Goal: Task Accomplishment & Management: Use online tool/utility

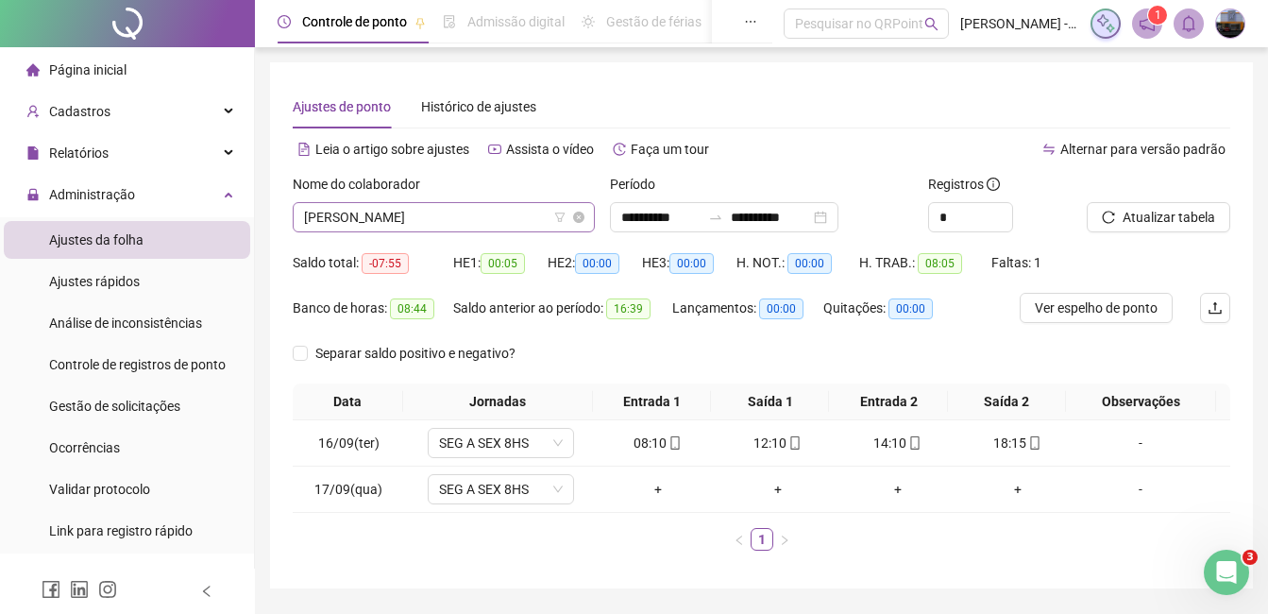
click at [395, 218] on span "[PERSON_NAME]" at bounding box center [444, 217] width 280 height 28
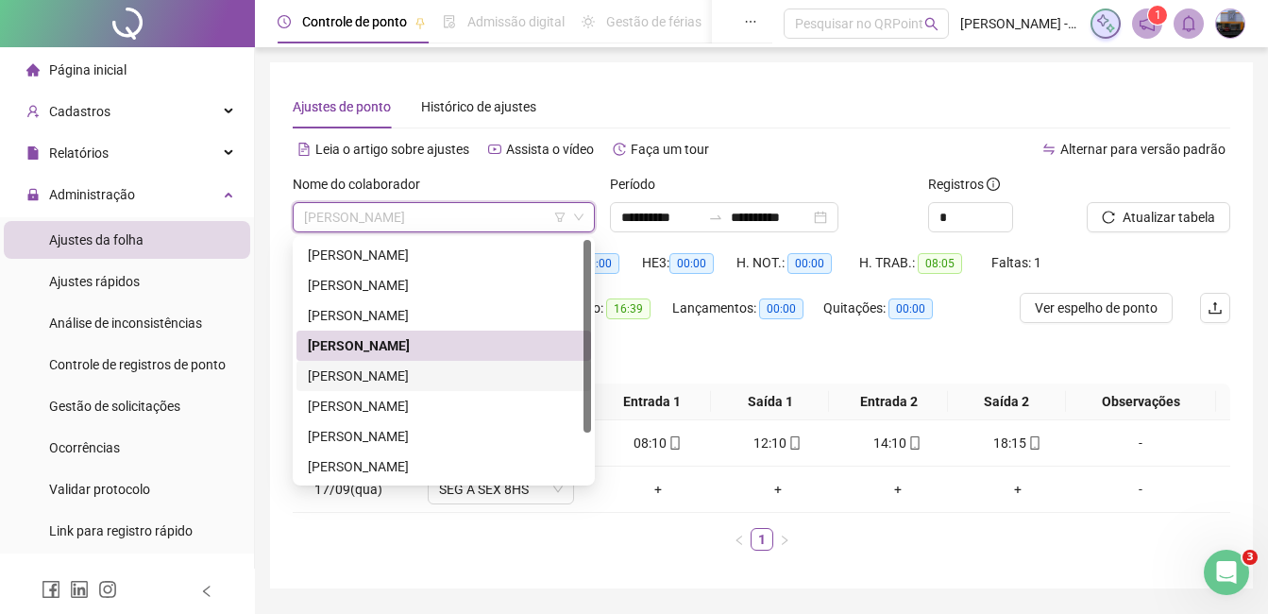
click at [404, 369] on div "[PERSON_NAME]" at bounding box center [444, 375] width 272 height 21
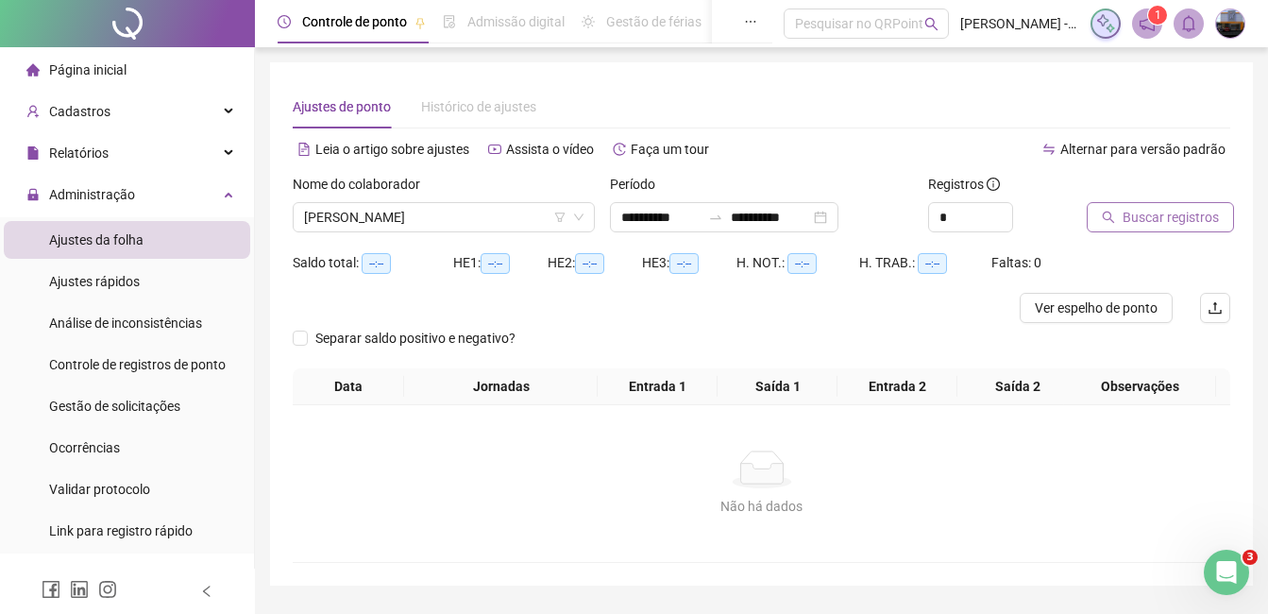
click at [1110, 212] on icon "search" at bounding box center [1109, 218] width 12 height 12
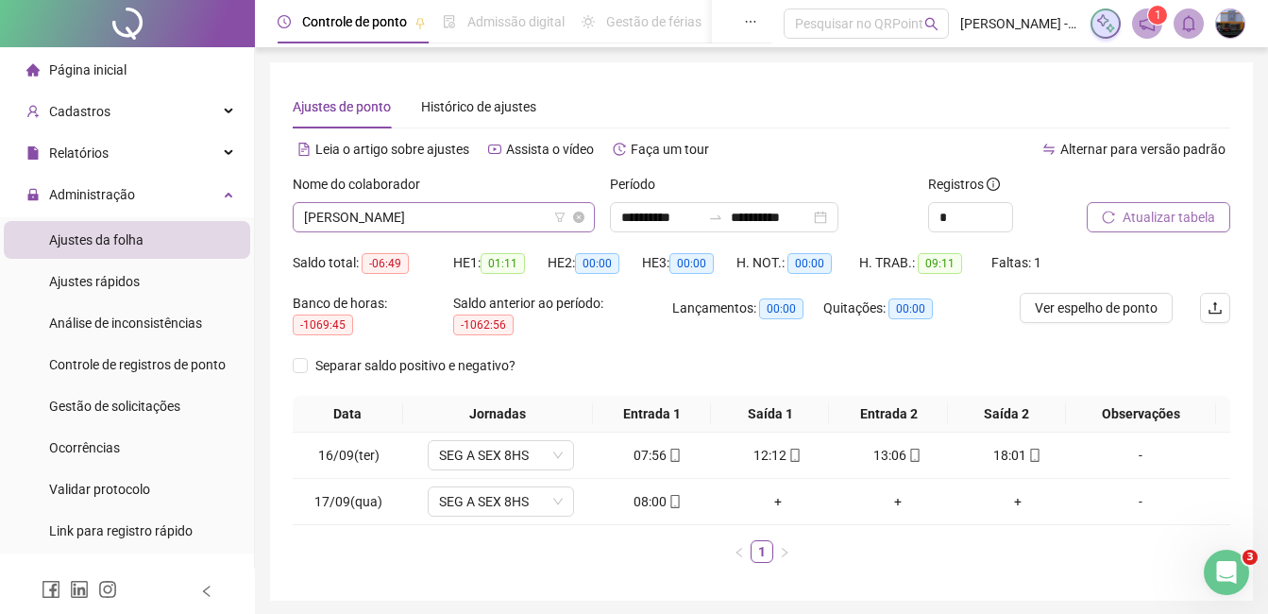
click at [500, 223] on span "[PERSON_NAME]" at bounding box center [444, 217] width 280 height 28
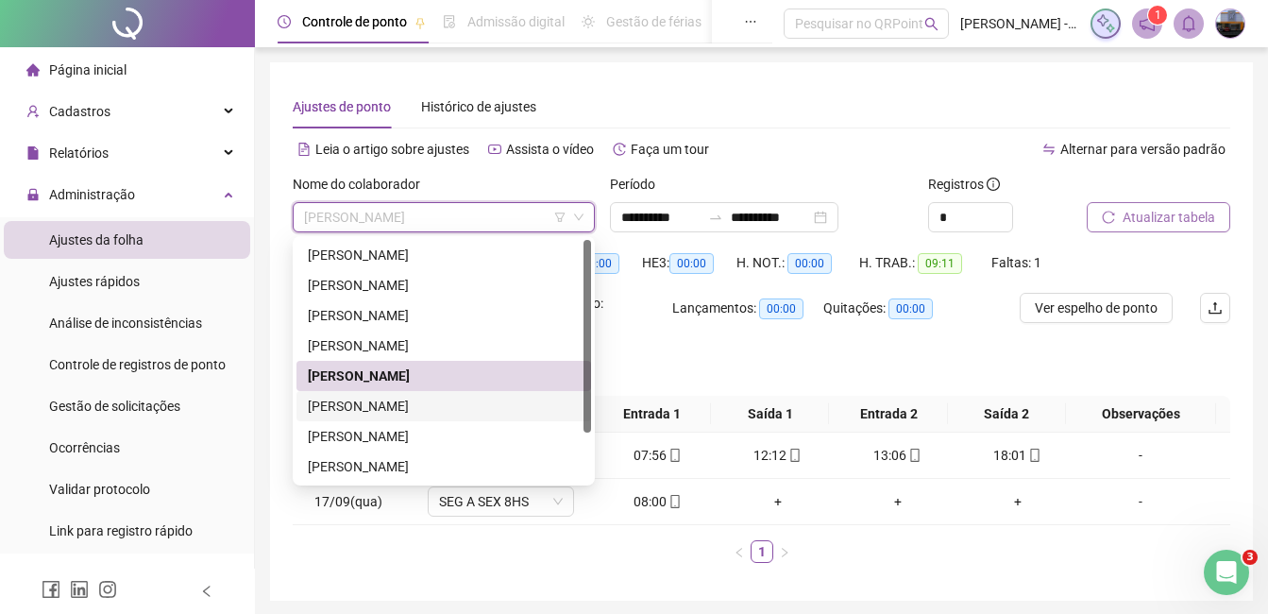
click at [404, 412] on div "[PERSON_NAME]" at bounding box center [444, 406] width 272 height 21
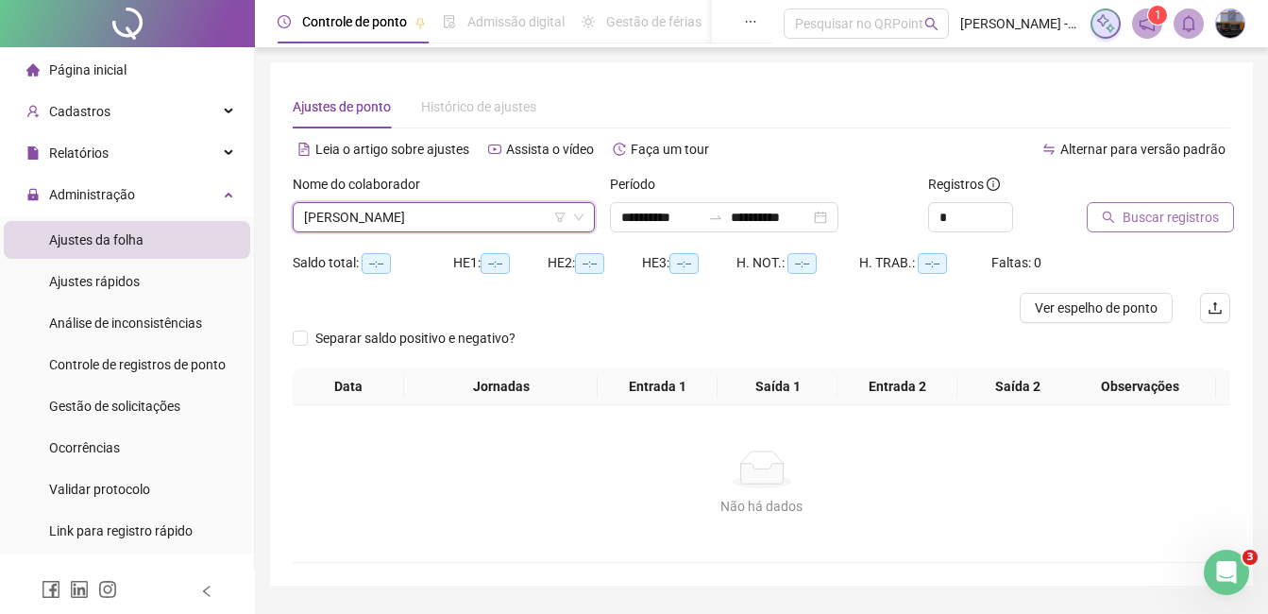
click at [1166, 214] on span "Buscar registros" at bounding box center [1171, 217] width 96 height 21
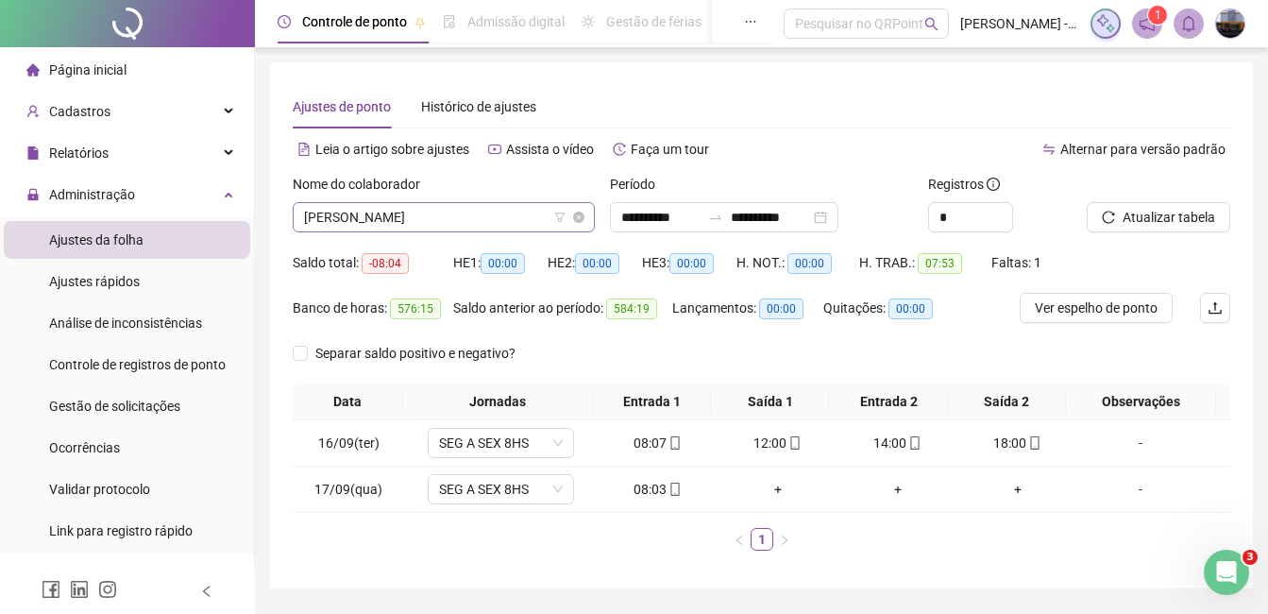
click at [457, 217] on span "[PERSON_NAME]" at bounding box center [444, 217] width 280 height 28
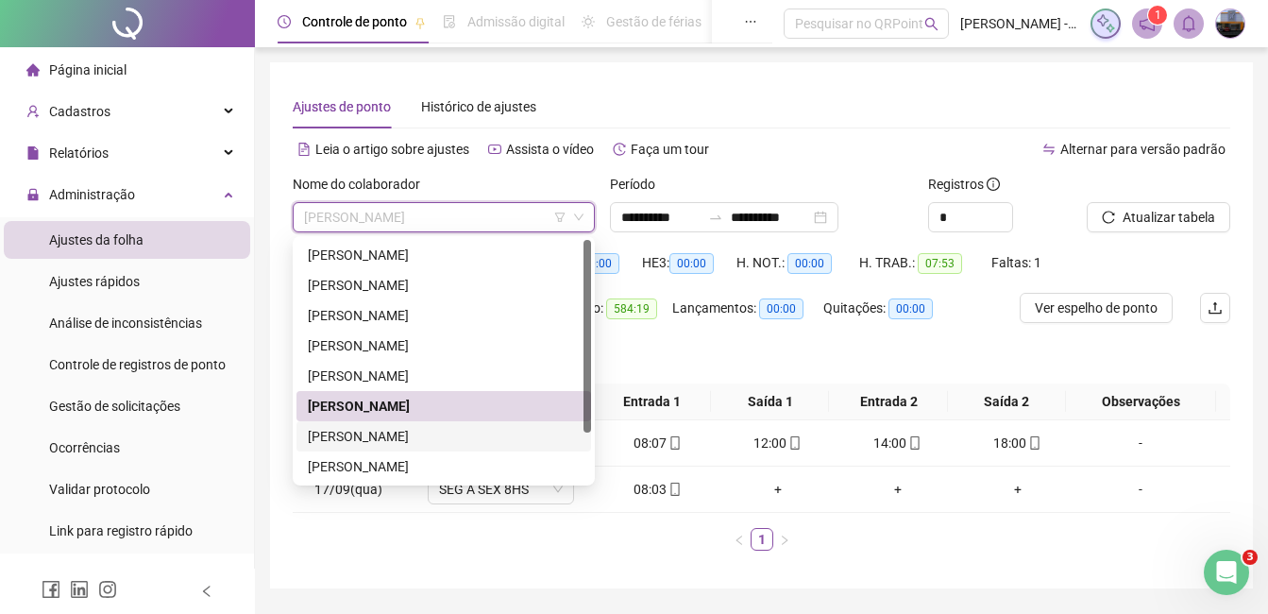
click at [400, 430] on div "[PERSON_NAME]" at bounding box center [444, 436] width 272 height 21
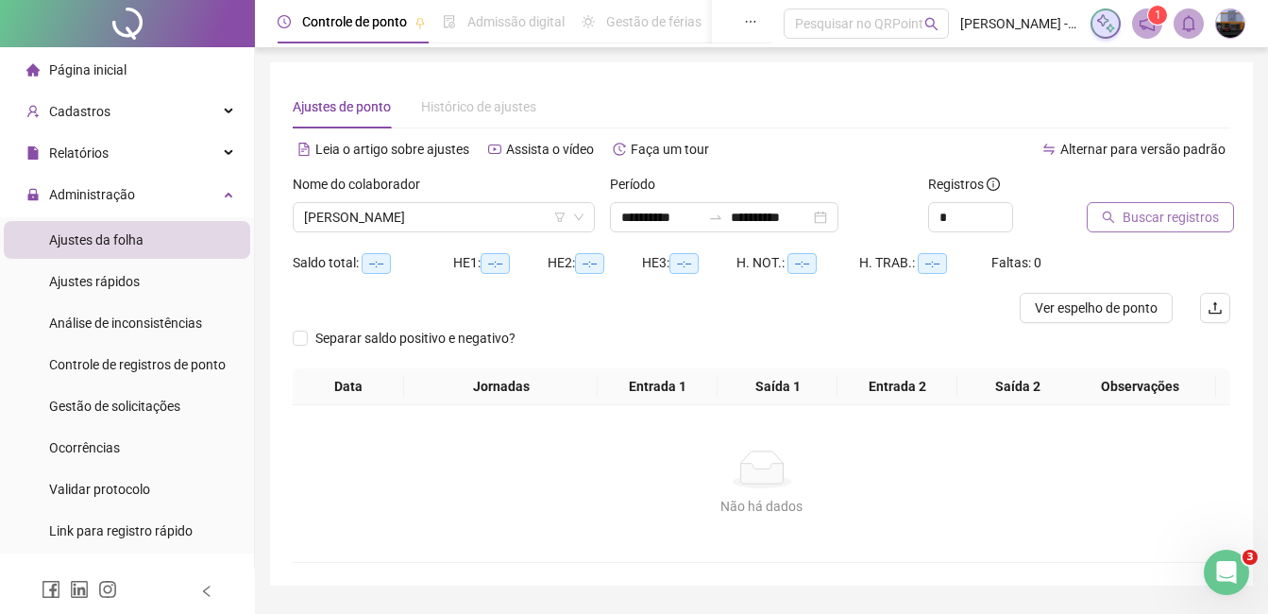
click at [1158, 225] on span "Buscar registros" at bounding box center [1171, 217] width 96 height 21
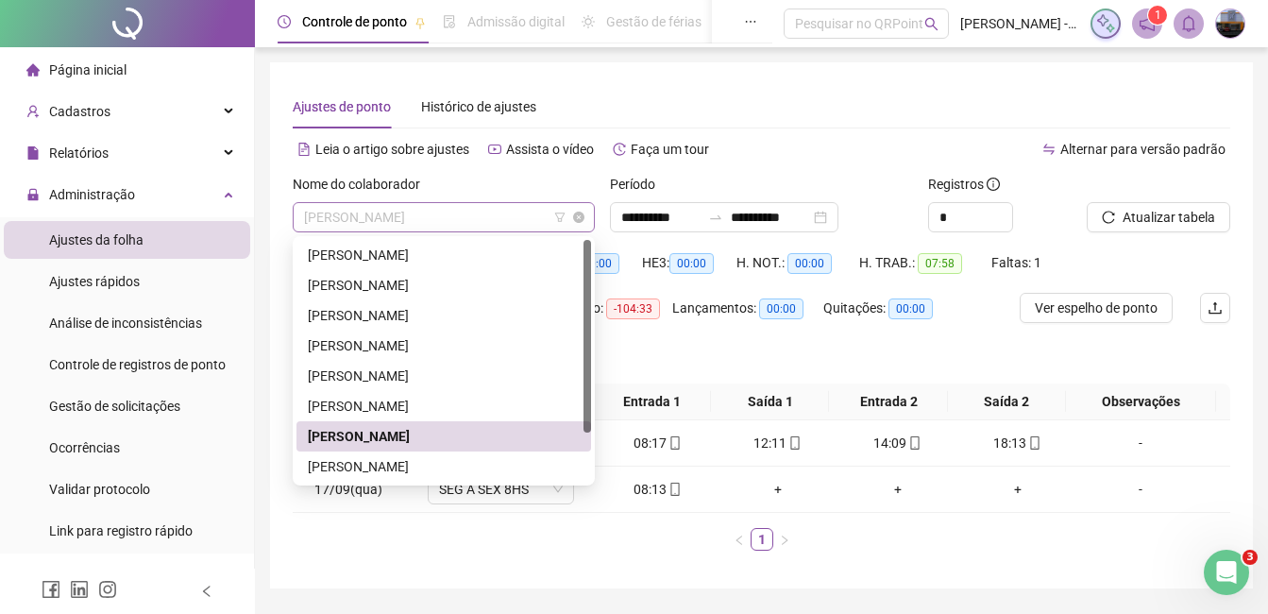
click at [419, 213] on span "[PERSON_NAME]" at bounding box center [444, 217] width 280 height 28
click at [397, 454] on div "[PERSON_NAME]" at bounding box center [444, 466] width 295 height 30
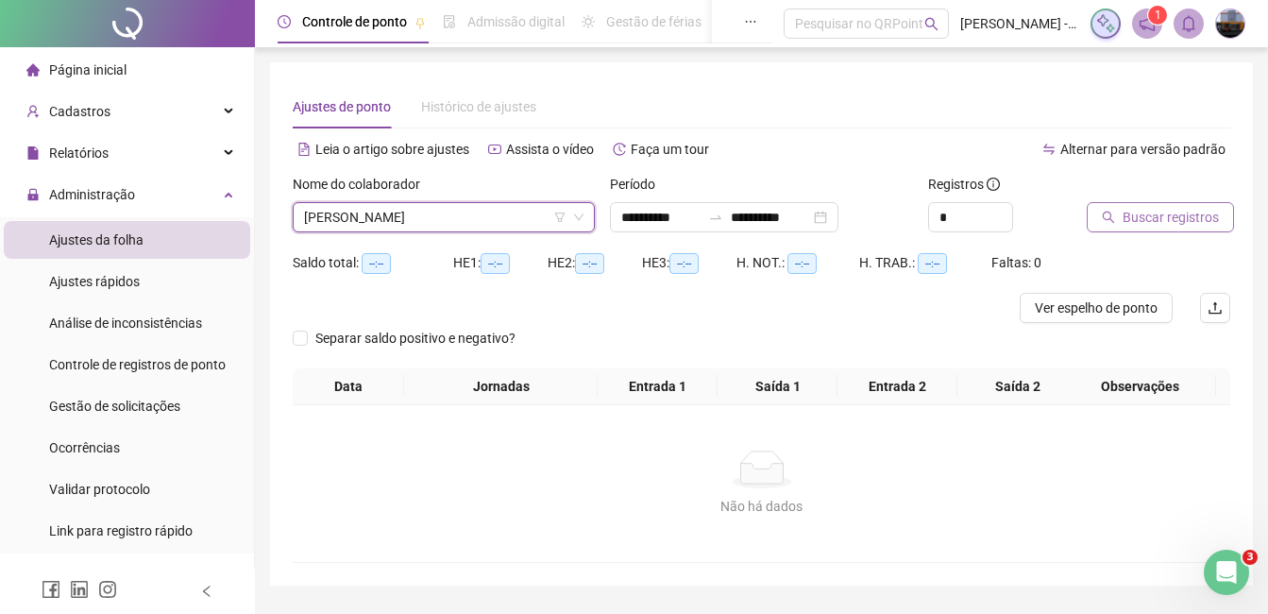
click at [1097, 223] on button "Buscar registros" at bounding box center [1160, 217] width 147 height 30
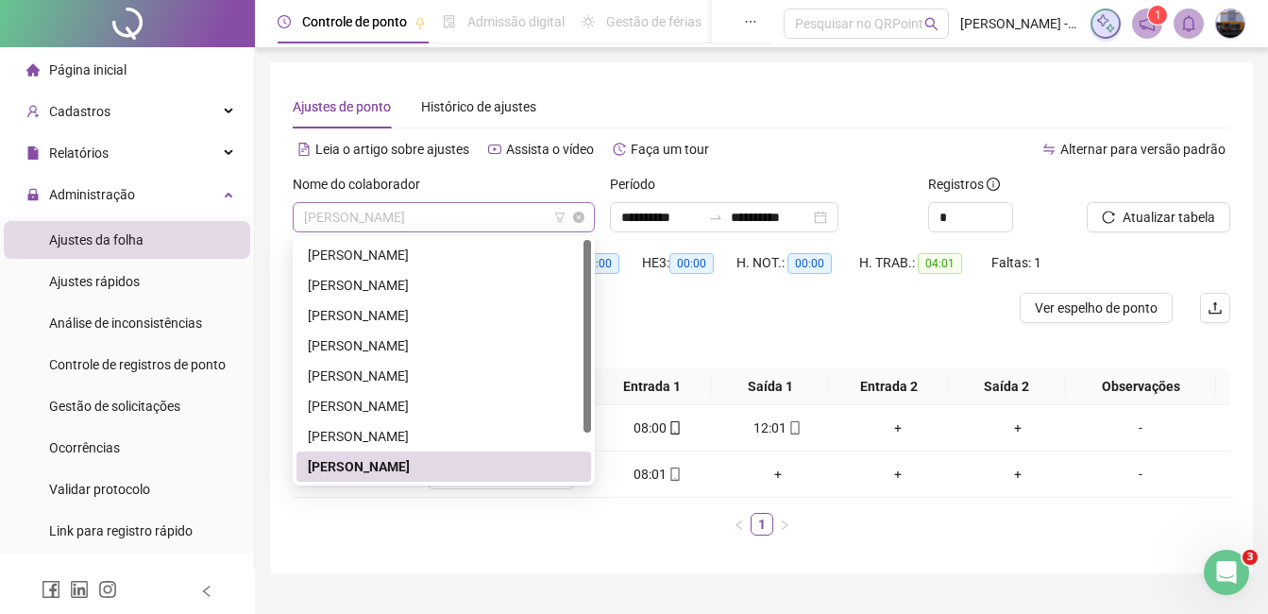
click at [367, 207] on span "[PERSON_NAME]" at bounding box center [444, 217] width 280 height 28
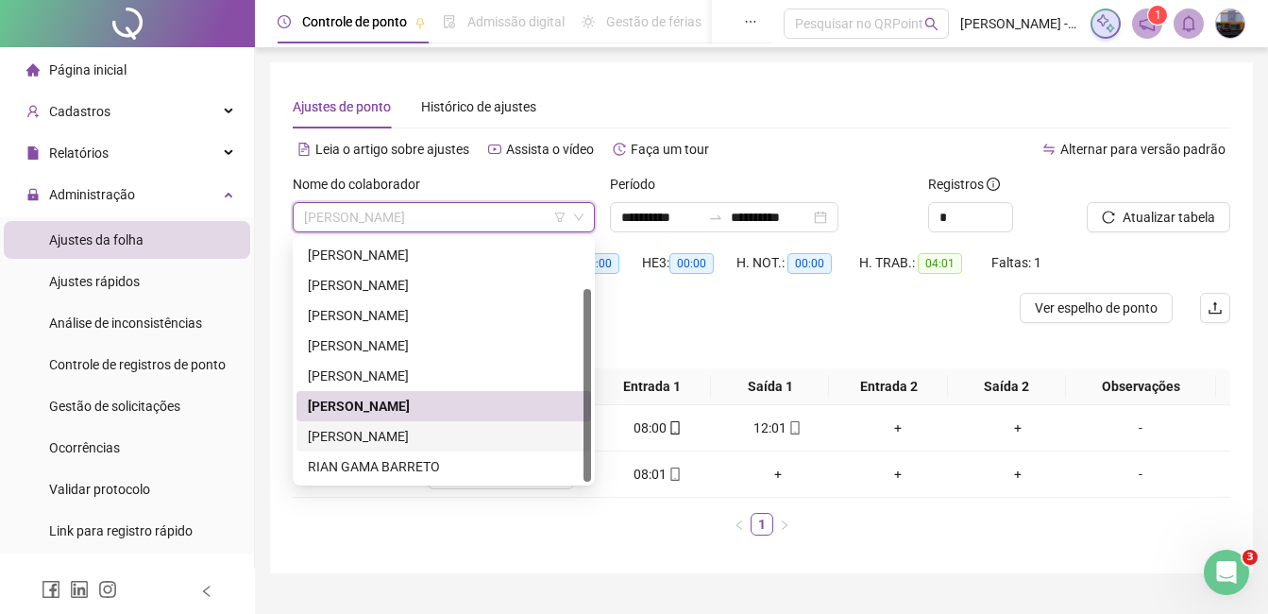
click at [422, 433] on div "[PERSON_NAME]" at bounding box center [444, 436] width 272 height 21
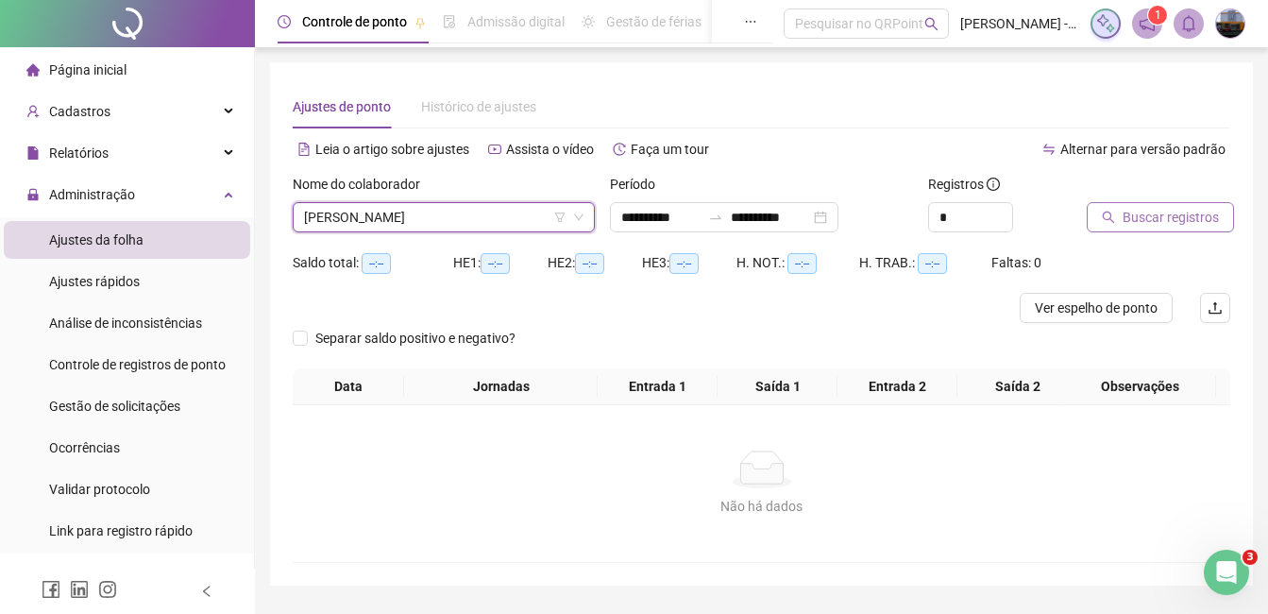
click at [1147, 220] on span "Buscar registros" at bounding box center [1171, 217] width 96 height 21
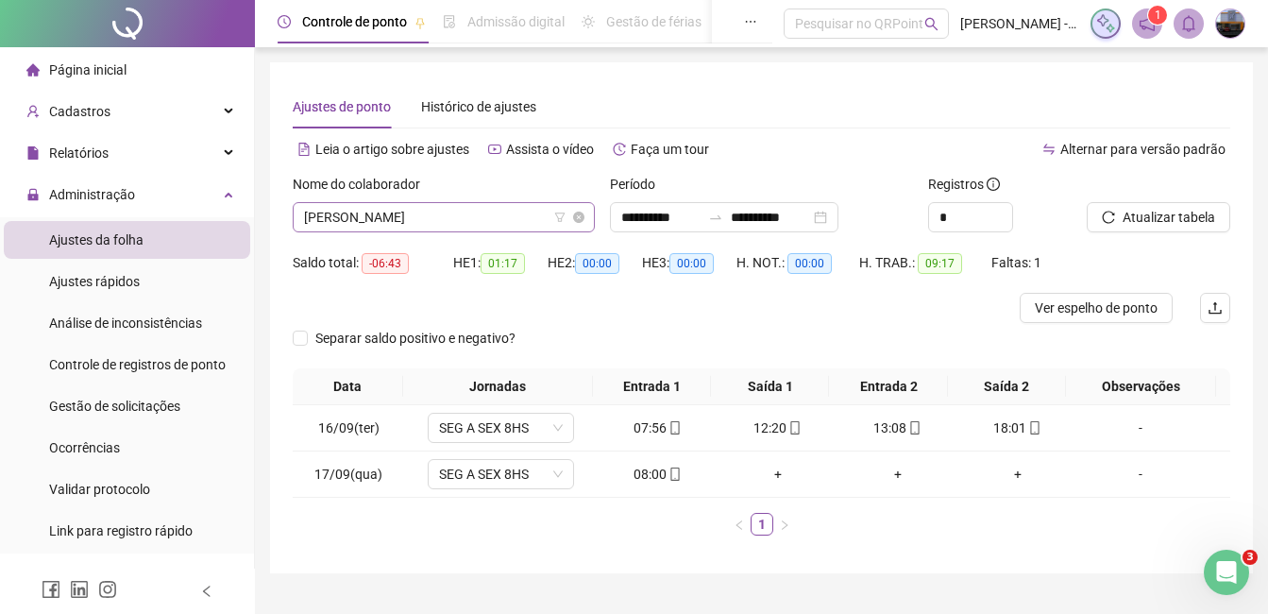
click at [450, 223] on span "[PERSON_NAME]" at bounding box center [444, 217] width 280 height 28
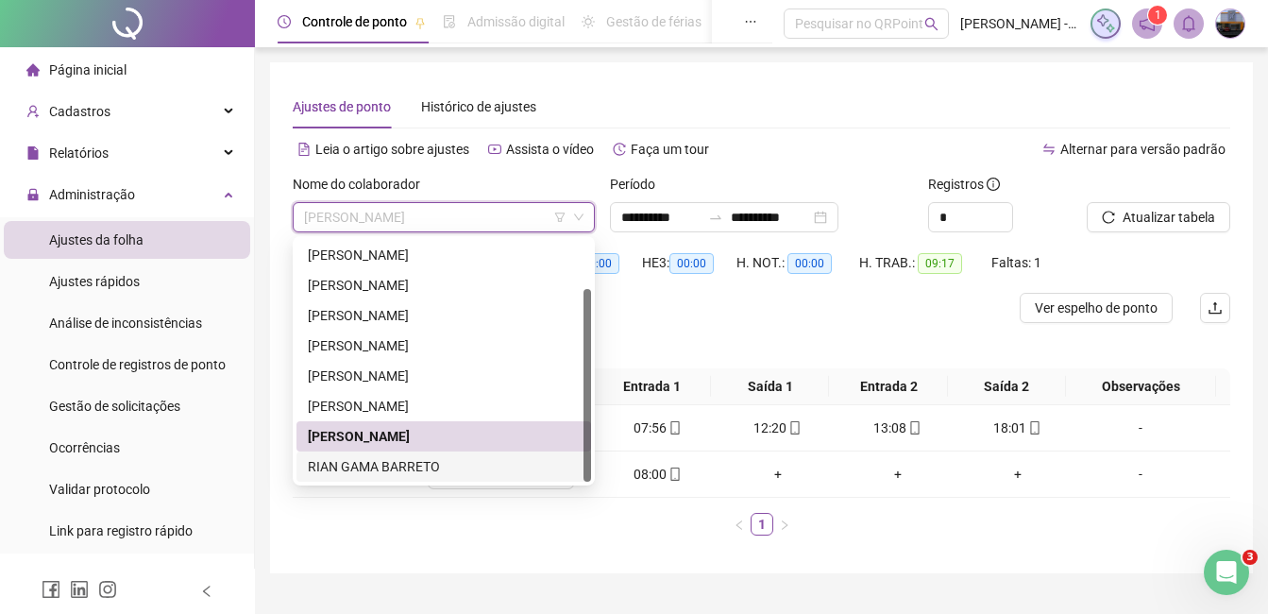
click at [407, 467] on div "RIAN GAMA BARRETO" at bounding box center [444, 466] width 272 height 21
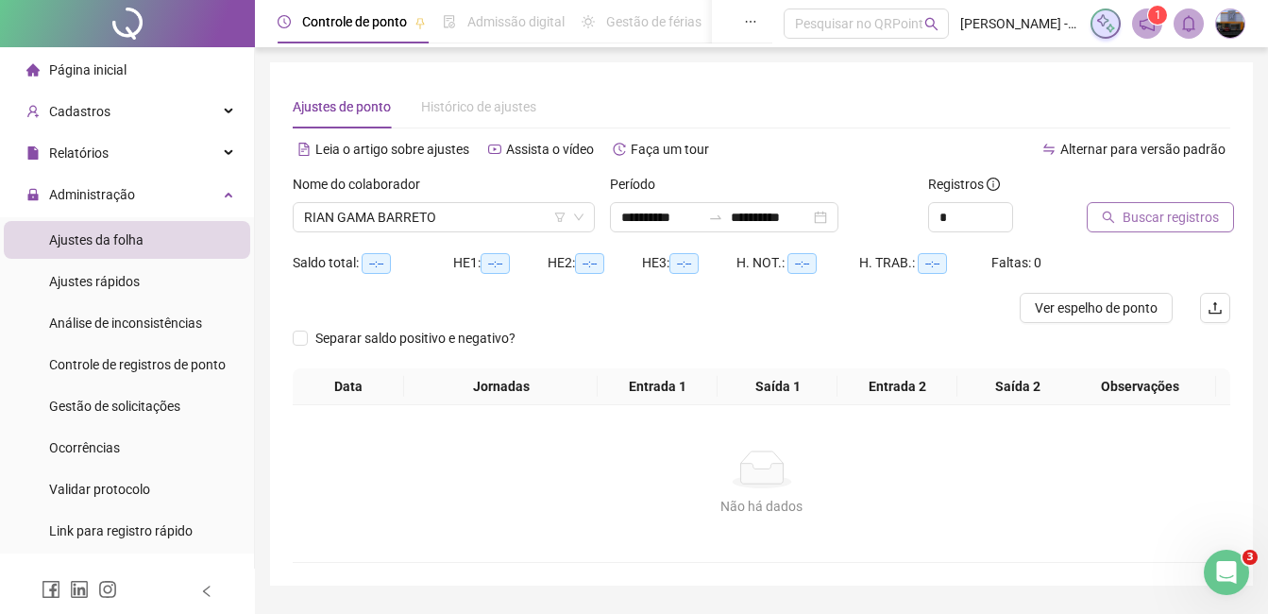
click at [1109, 202] on button "Buscar registros" at bounding box center [1160, 217] width 147 height 30
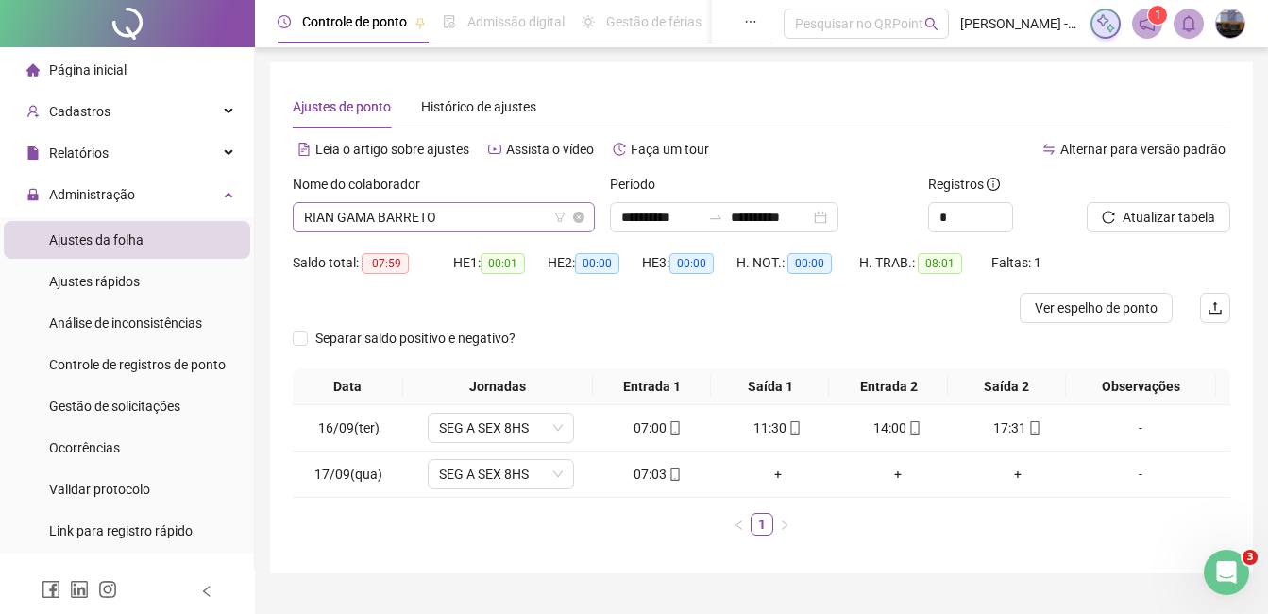
click at [471, 214] on span "RIAN GAMA BARRETO" at bounding box center [444, 217] width 280 height 28
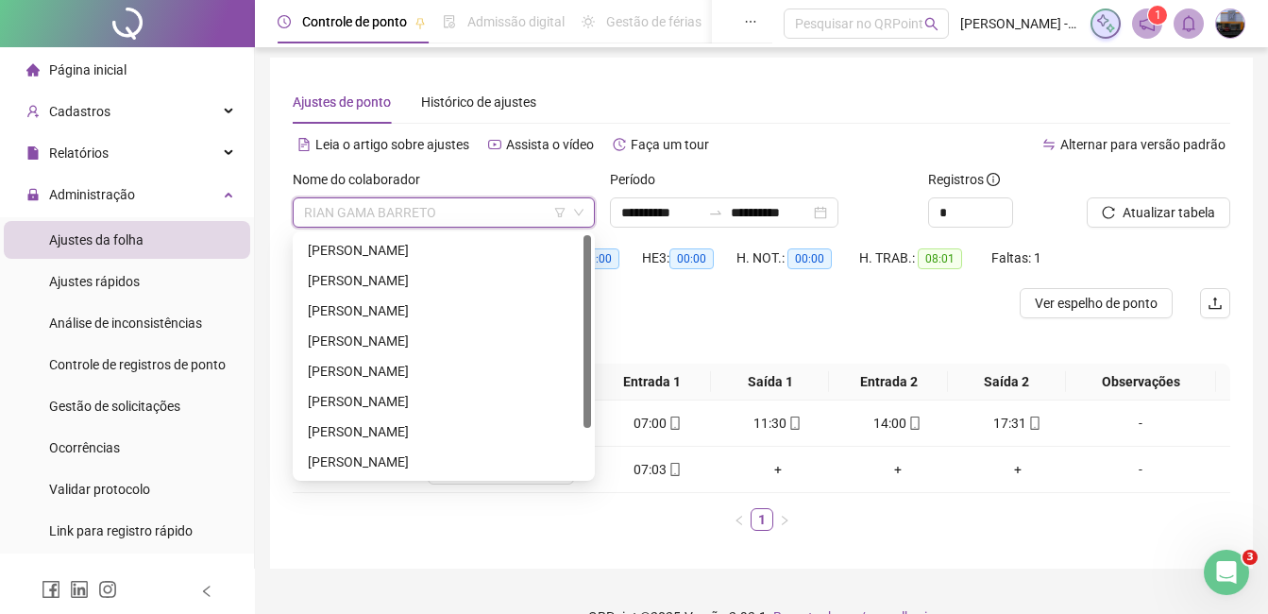
scroll to position [0, 0]
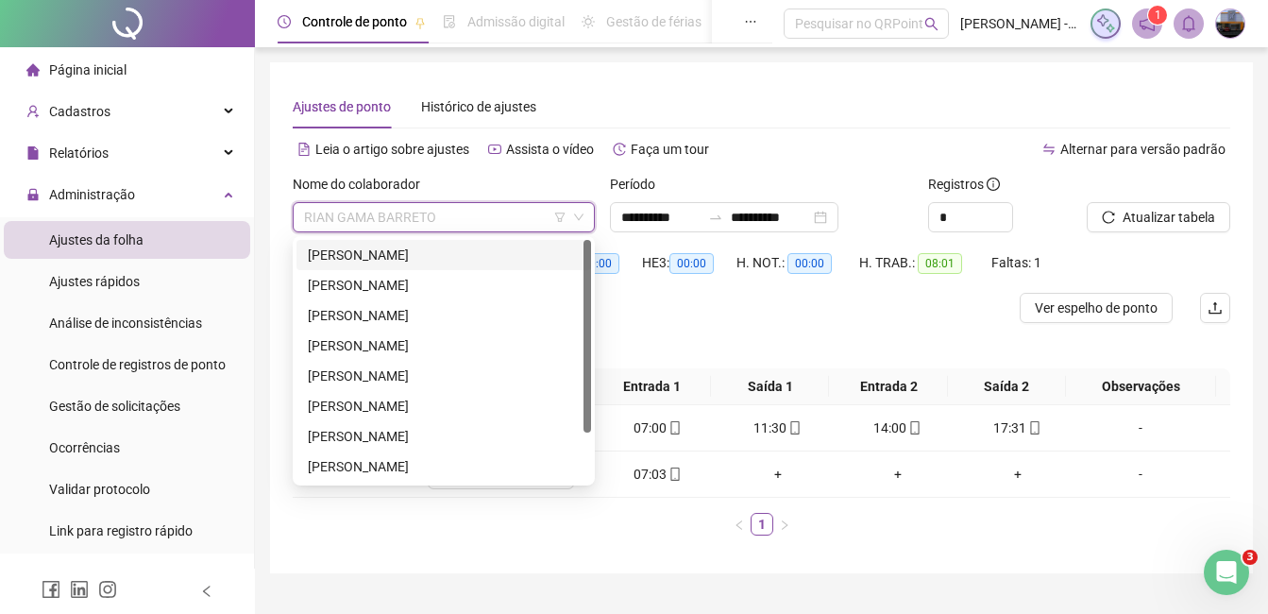
click at [400, 254] on div "[PERSON_NAME]" at bounding box center [444, 255] width 272 height 21
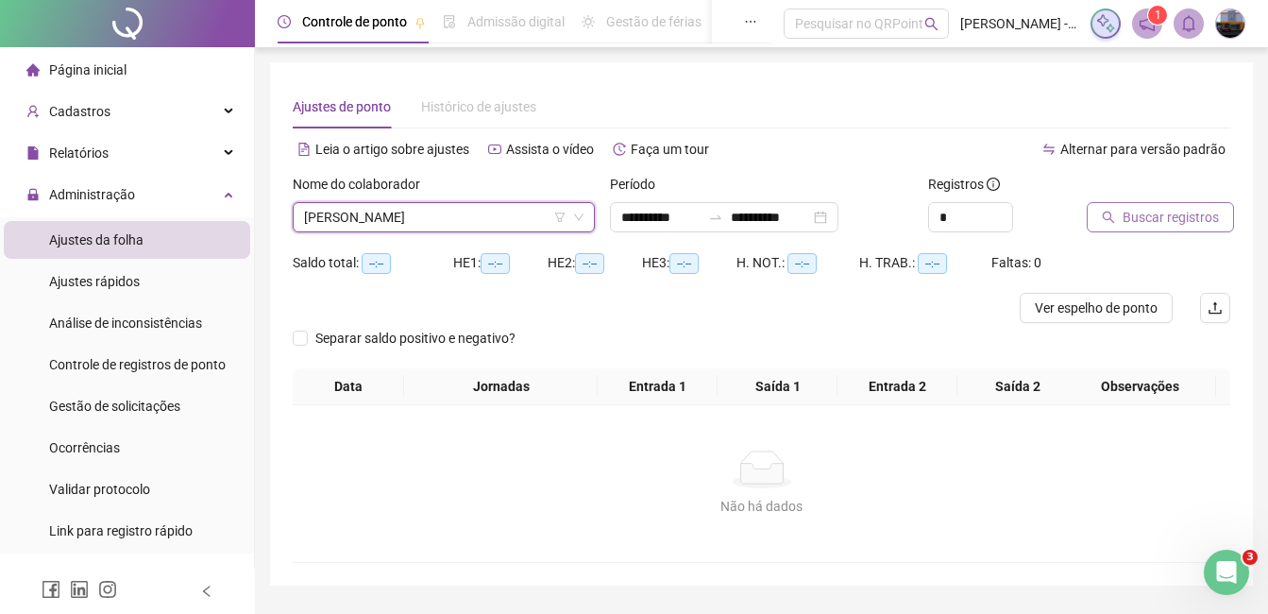
click at [1200, 219] on span "Buscar registros" at bounding box center [1171, 217] width 96 height 21
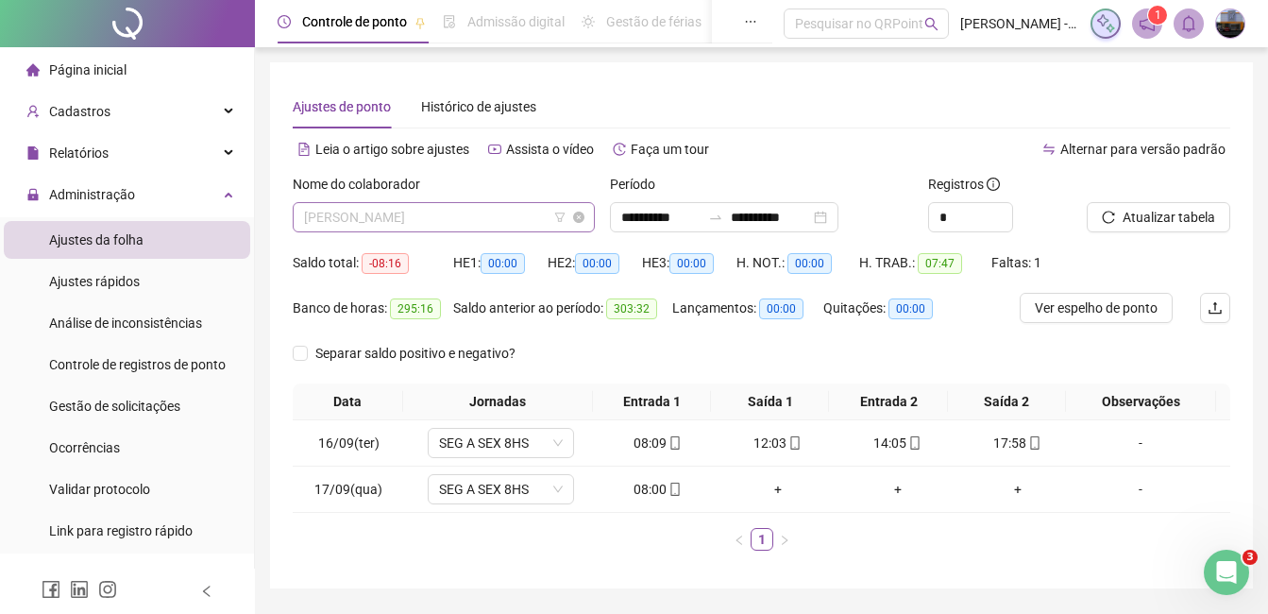
click at [474, 213] on span "[PERSON_NAME]" at bounding box center [444, 217] width 280 height 28
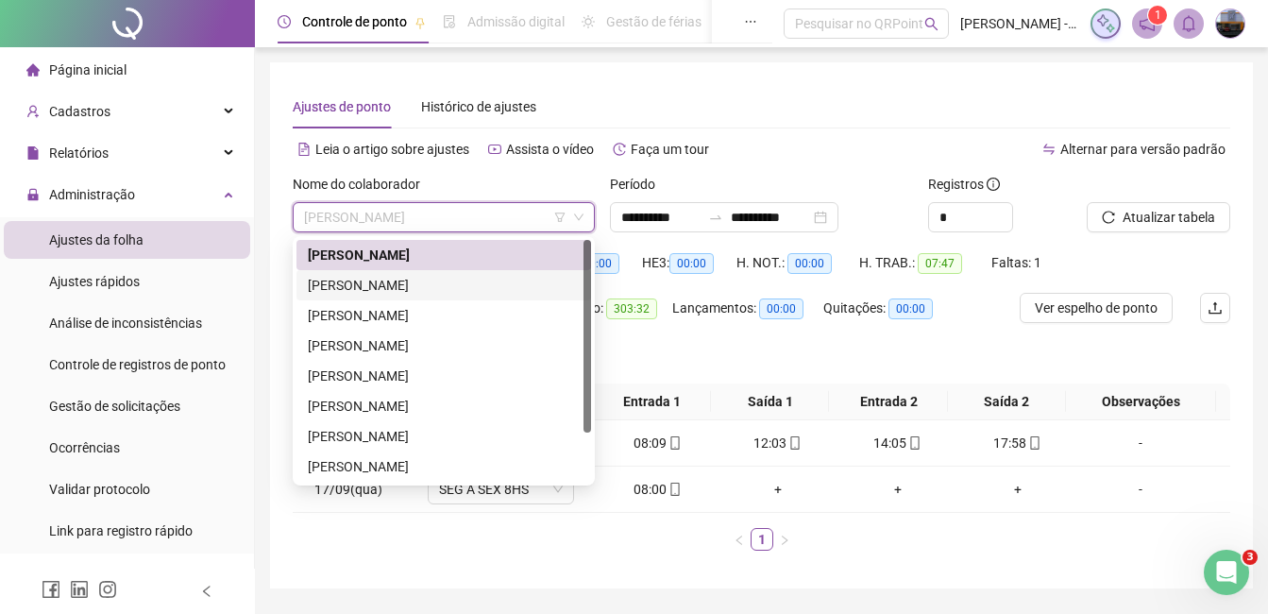
click at [417, 285] on div "[PERSON_NAME]" at bounding box center [444, 285] width 272 height 21
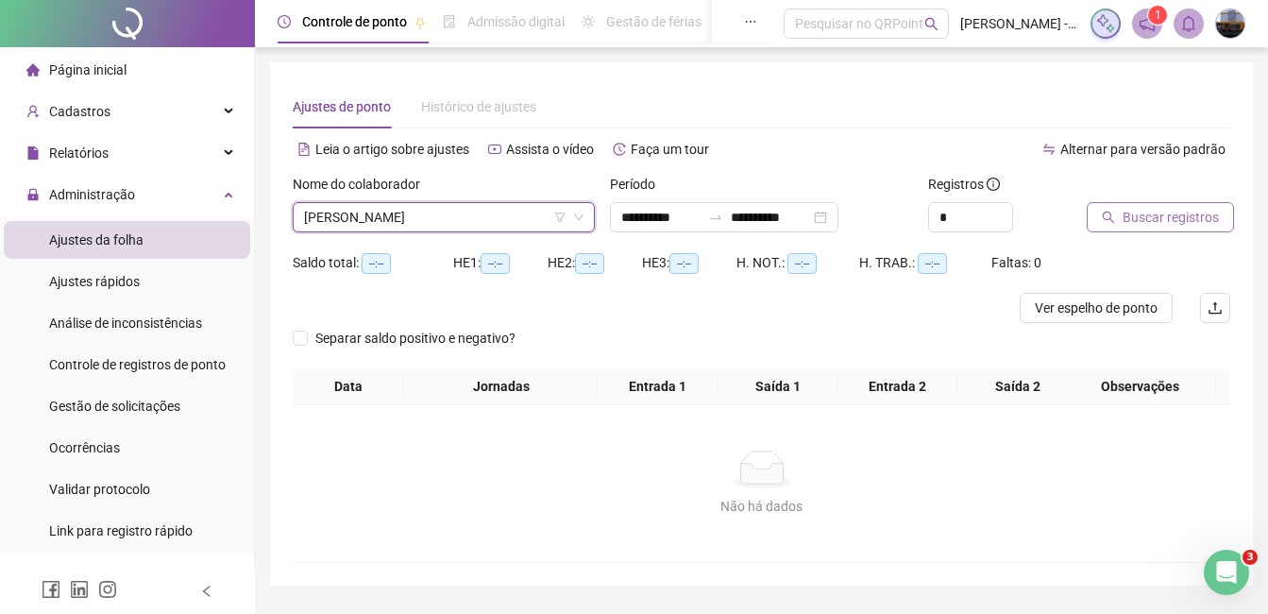
click at [1131, 230] on button "Buscar registros" at bounding box center [1160, 217] width 147 height 30
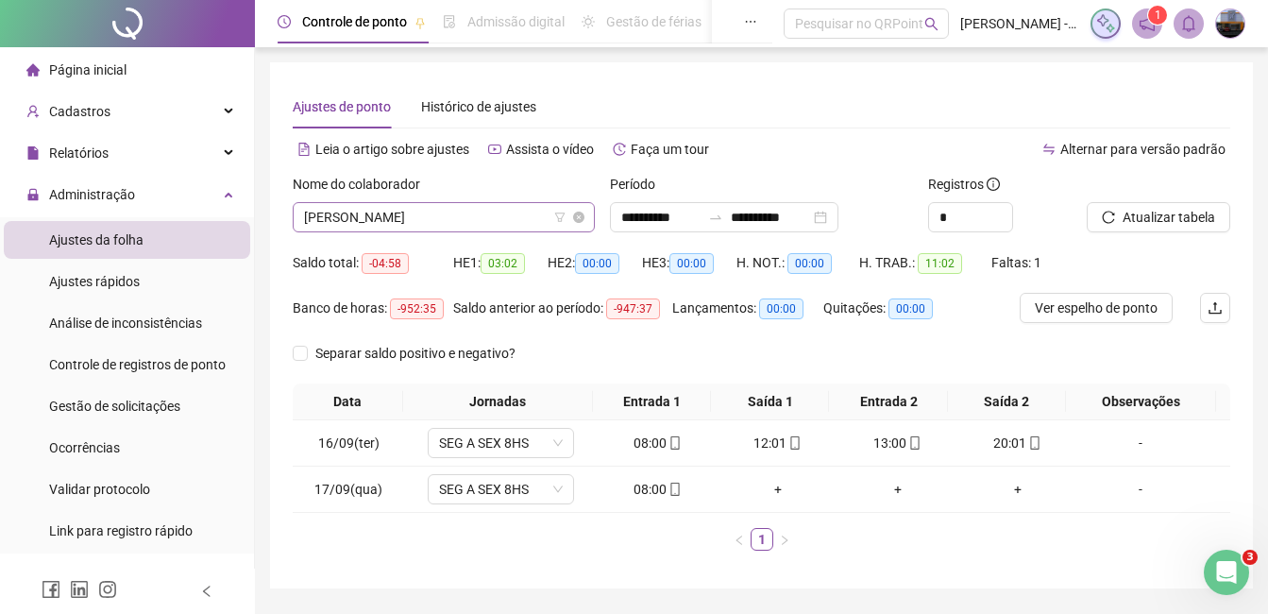
click at [441, 215] on span "[PERSON_NAME]" at bounding box center [444, 217] width 280 height 28
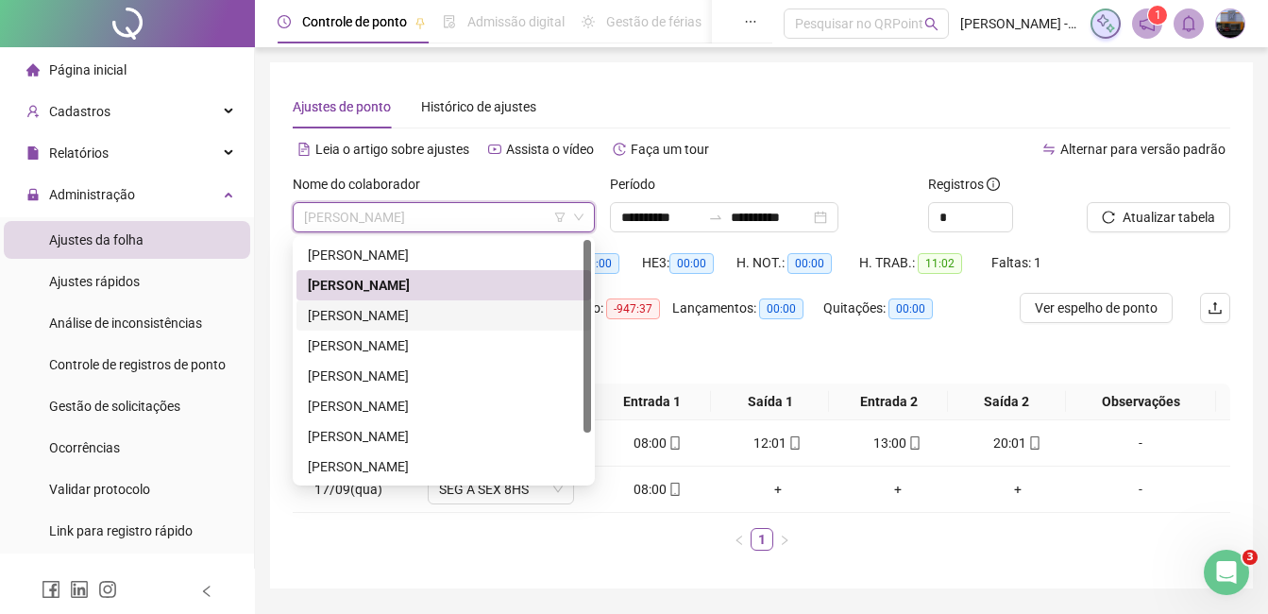
click at [387, 314] on div "[PERSON_NAME]" at bounding box center [444, 315] width 272 height 21
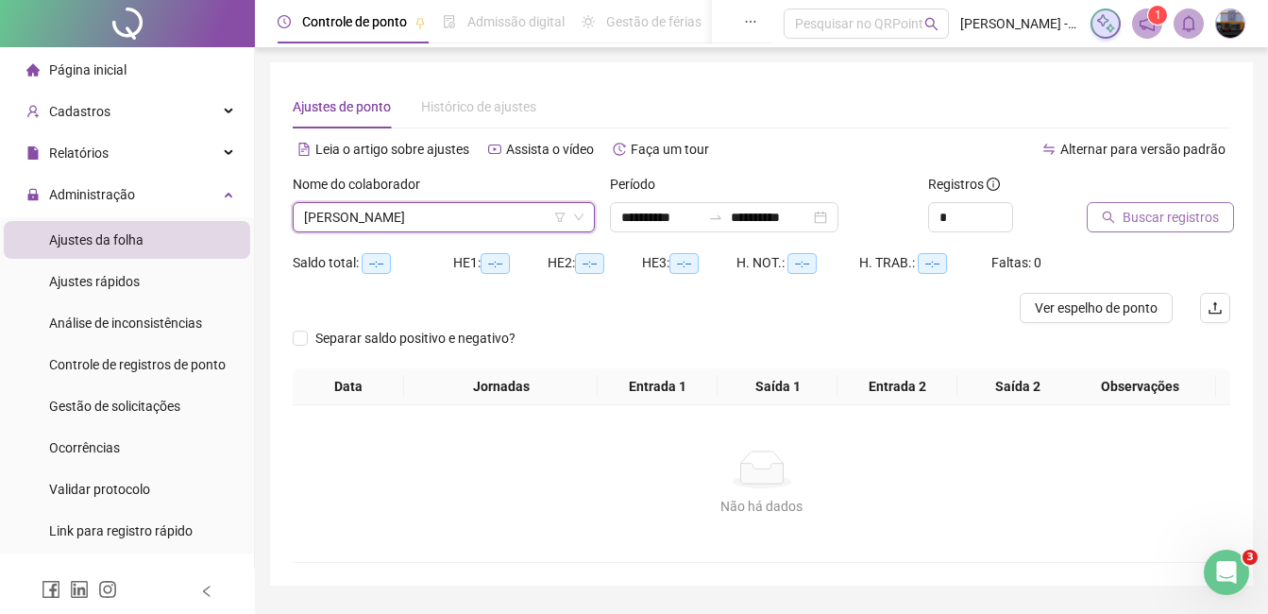
click at [1135, 217] on span "Buscar registros" at bounding box center [1171, 217] width 96 height 21
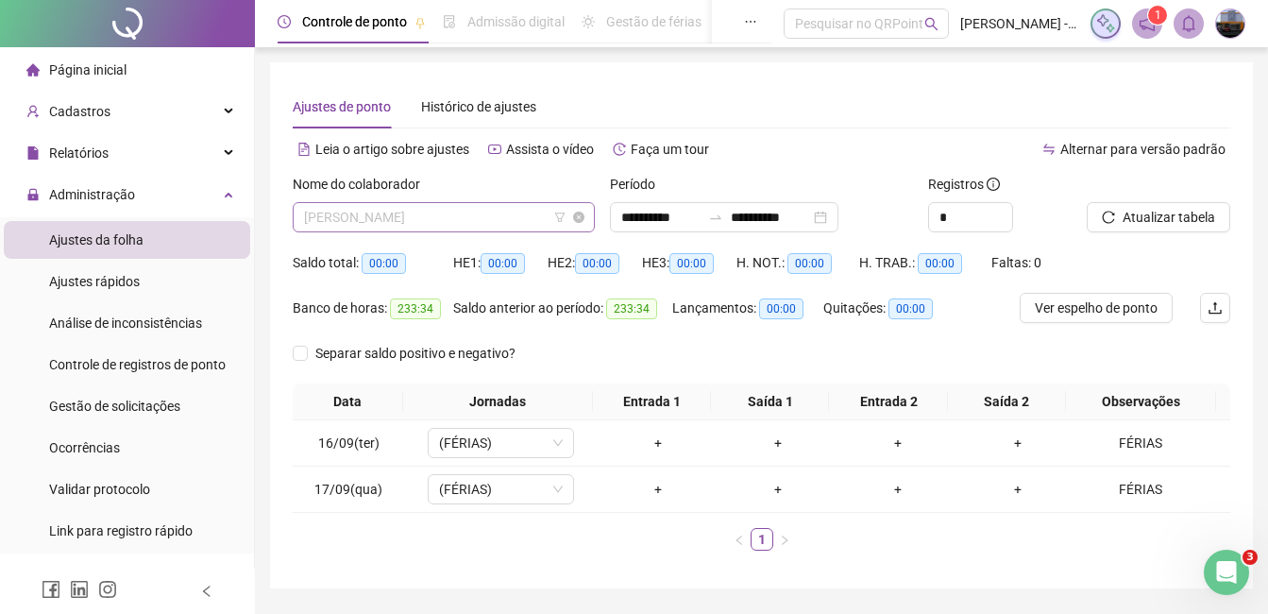
click at [443, 217] on span "[PERSON_NAME]" at bounding box center [444, 217] width 280 height 28
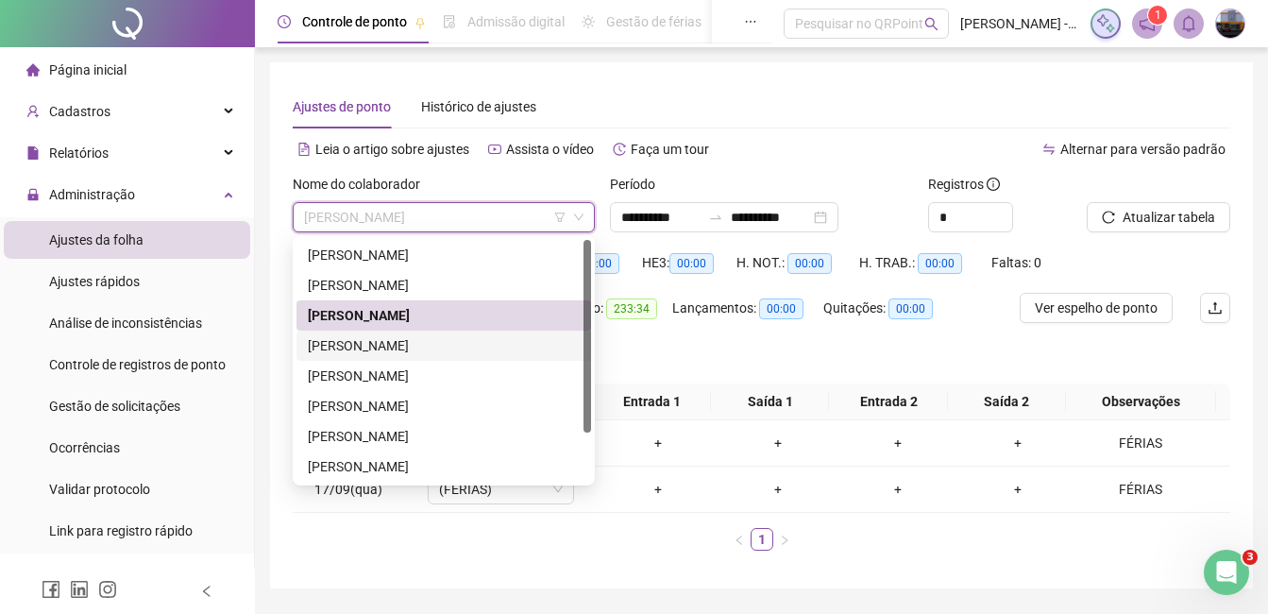
click at [386, 347] on div "[PERSON_NAME]" at bounding box center [444, 345] width 272 height 21
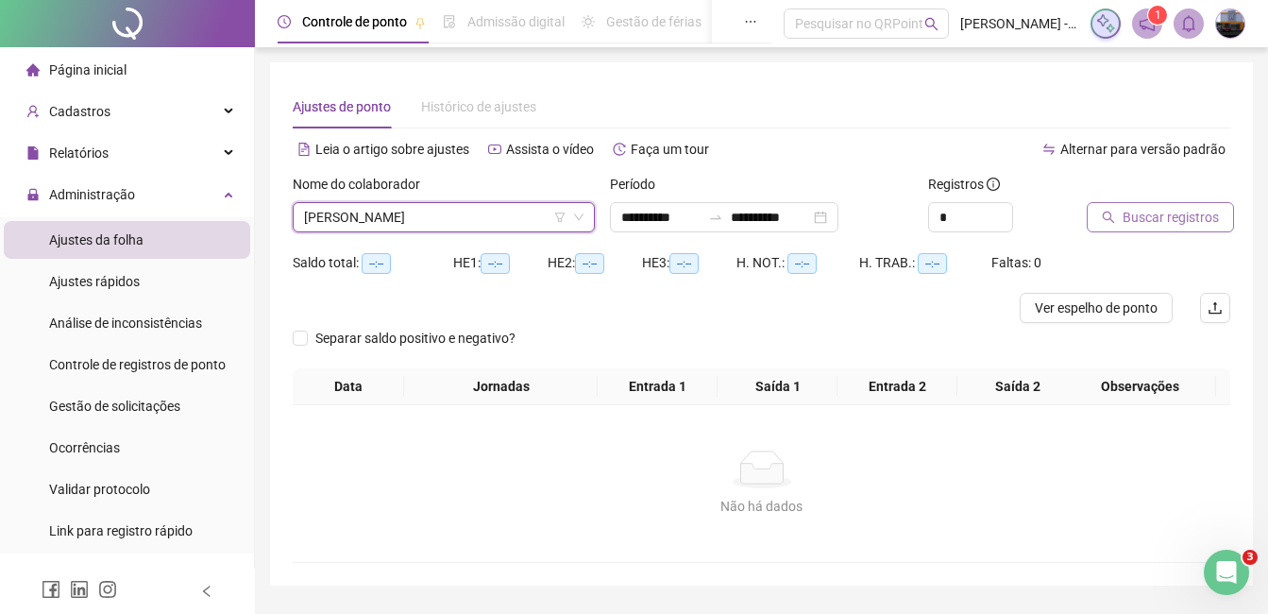
click at [1100, 208] on button "Buscar registros" at bounding box center [1160, 217] width 147 height 30
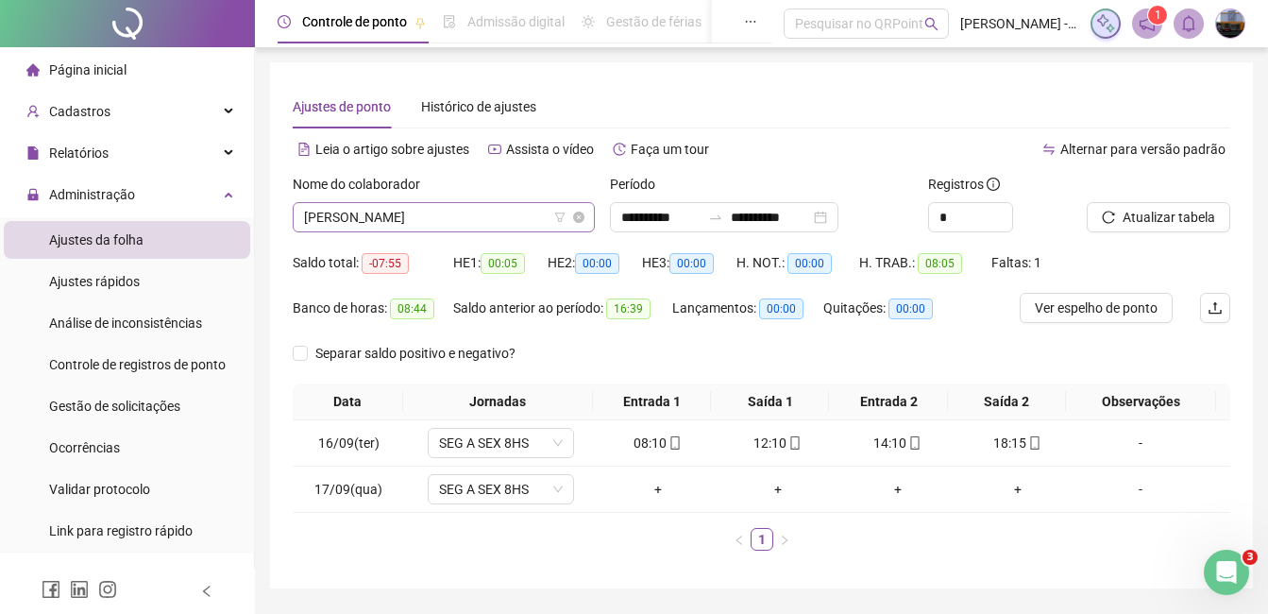
click at [415, 206] on span "[PERSON_NAME]" at bounding box center [444, 217] width 280 height 28
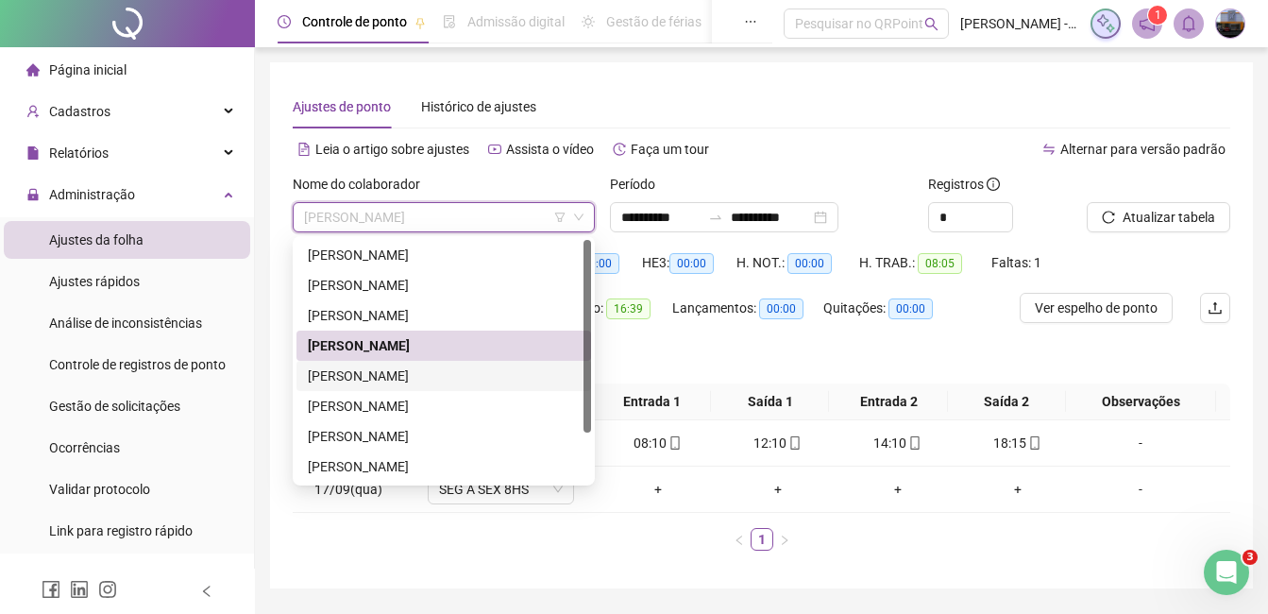
click at [399, 366] on div "[PERSON_NAME]" at bounding box center [444, 375] width 272 height 21
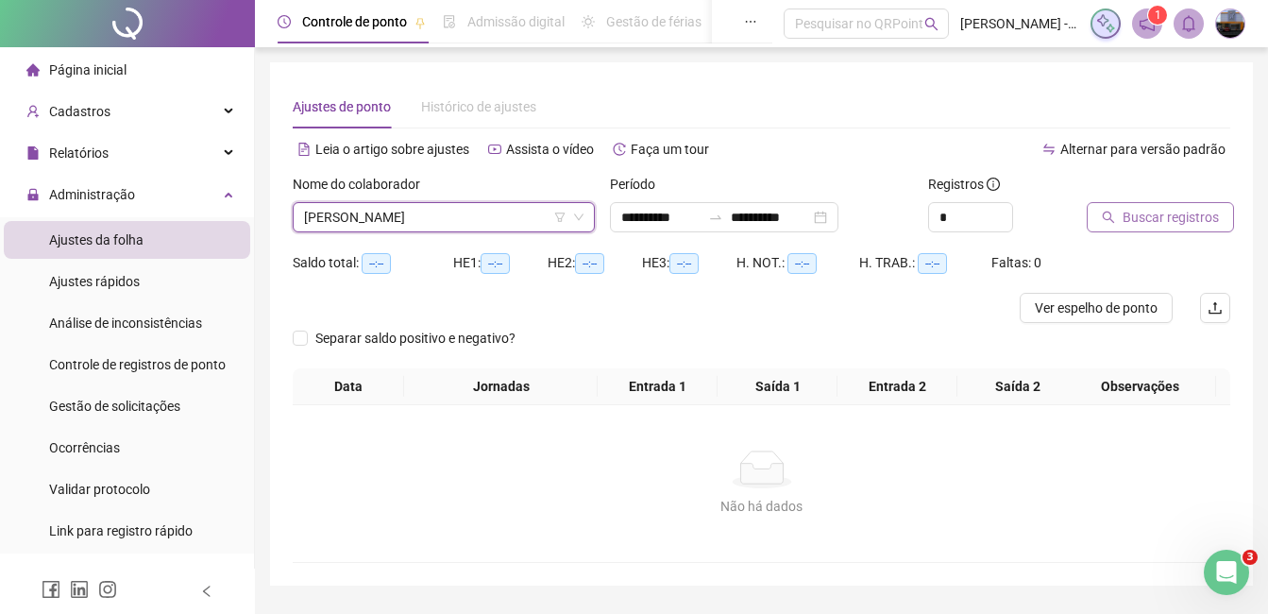
click at [1176, 222] on span "Buscar registros" at bounding box center [1171, 217] width 96 height 21
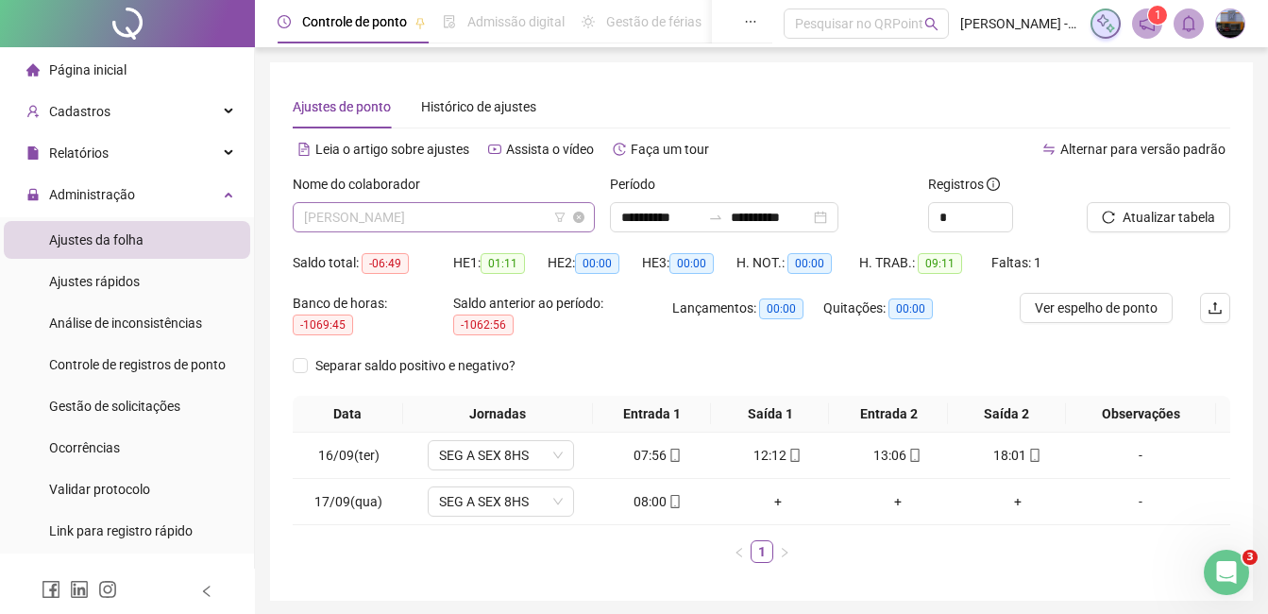
click at [426, 222] on span "[PERSON_NAME]" at bounding box center [444, 217] width 280 height 28
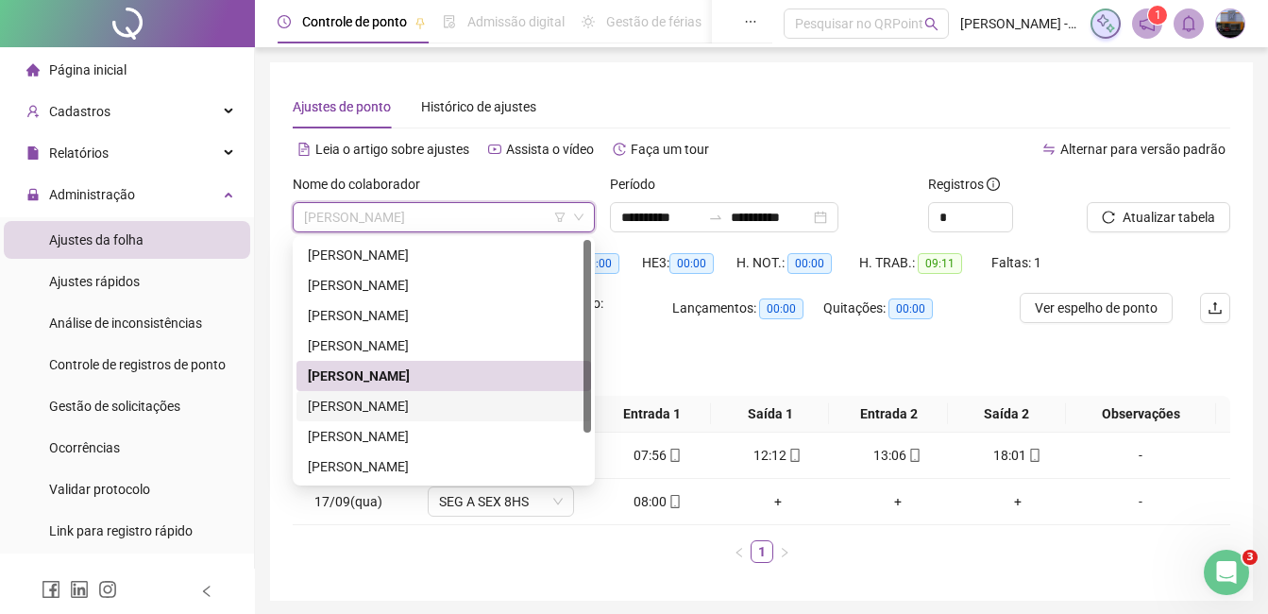
click at [377, 405] on div "[PERSON_NAME]" at bounding box center [444, 406] width 272 height 21
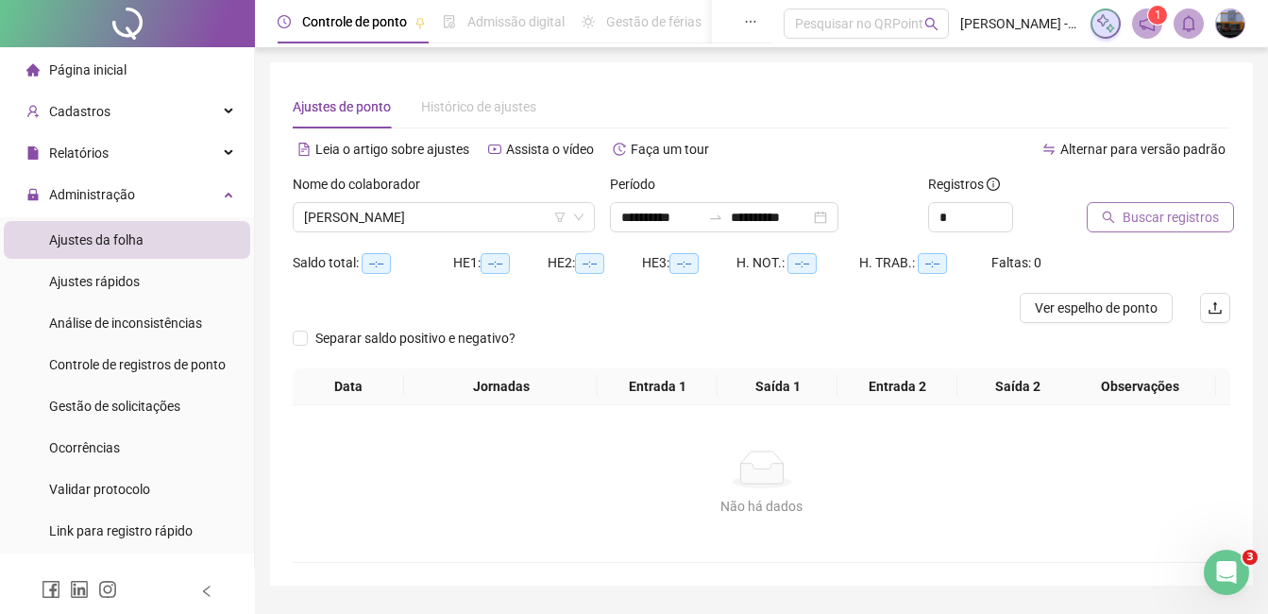
click at [1109, 225] on button "Buscar registros" at bounding box center [1160, 217] width 147 height 30
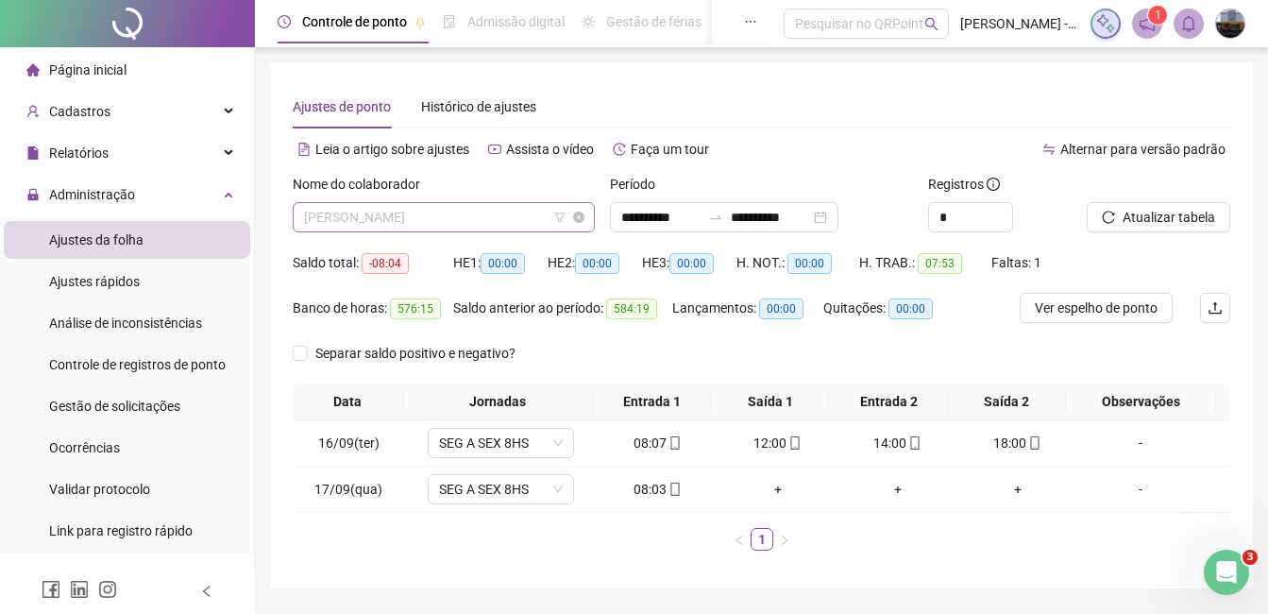
click at [419, 221] on span "[PERSON_NAME]" at bounding box center [444, 217] width 280 height 28
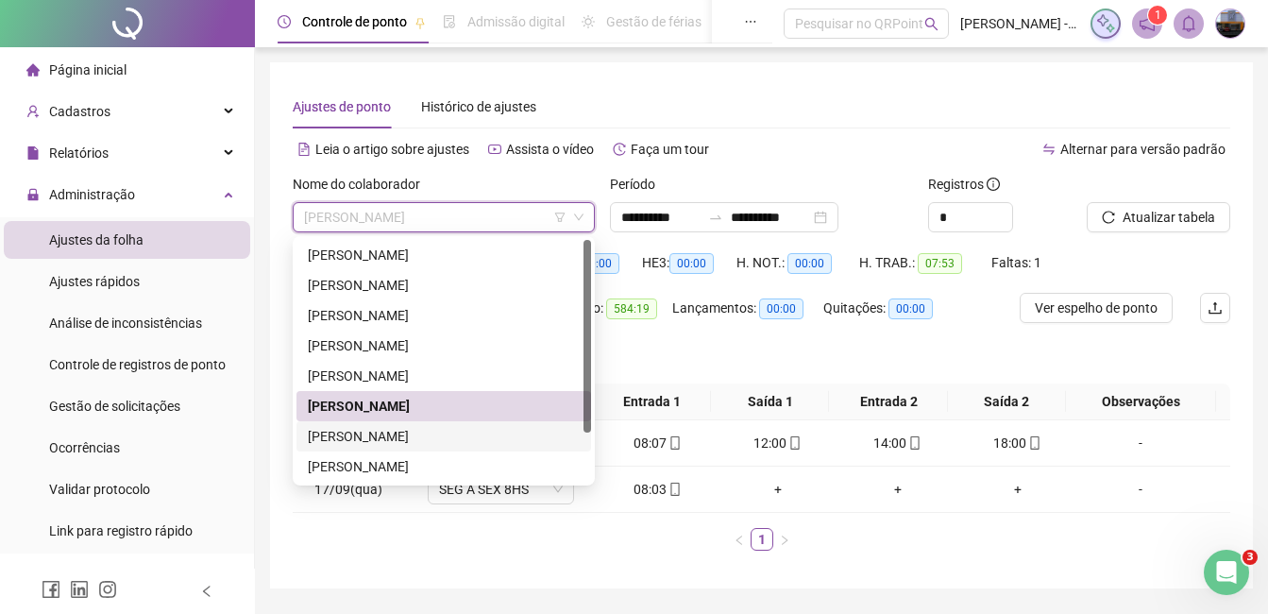
click at [378, 435] on div "[PERSON_NAME]" at bounding box center [444, 436] width 272 height 21
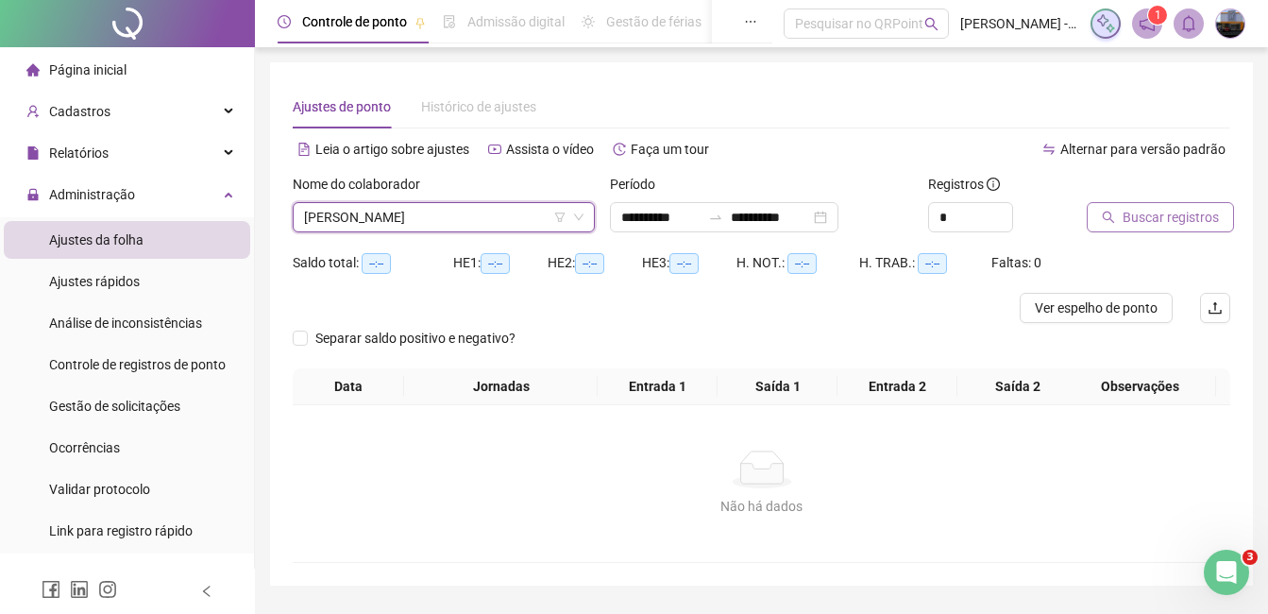
click at [1133, 206] on button "Buscar registros" at bounding box center [1160, 217] width 147 height 30
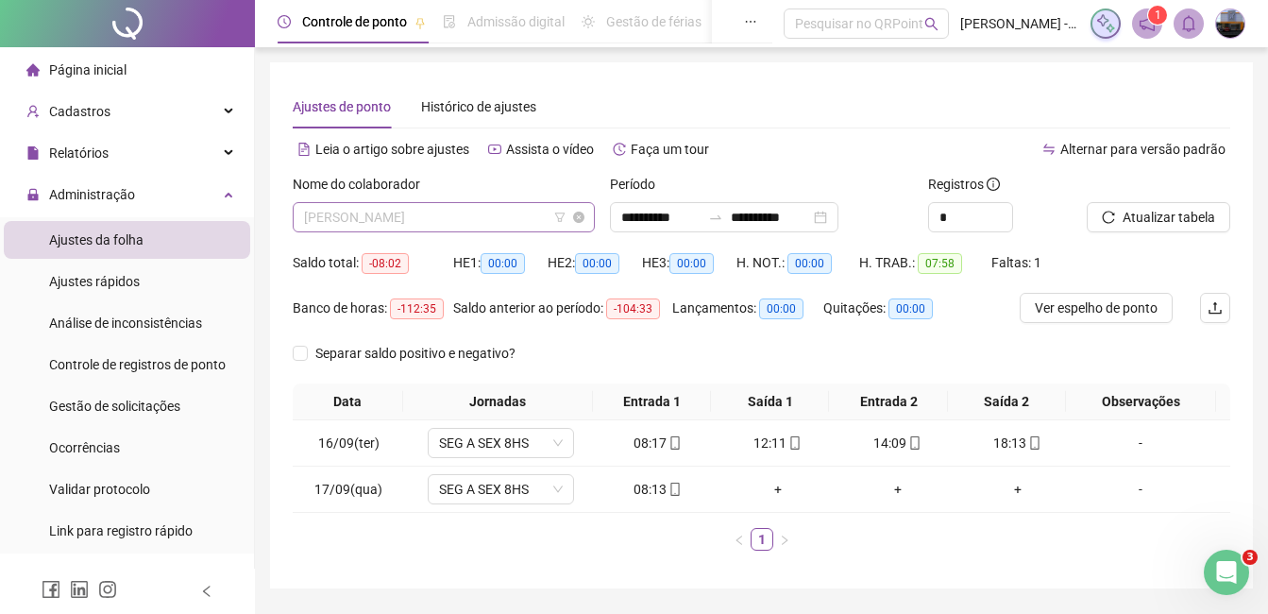
click at [447, 226] on span "[PERSON_NAME]" at bounding box center [444, 217] width 280 height 28
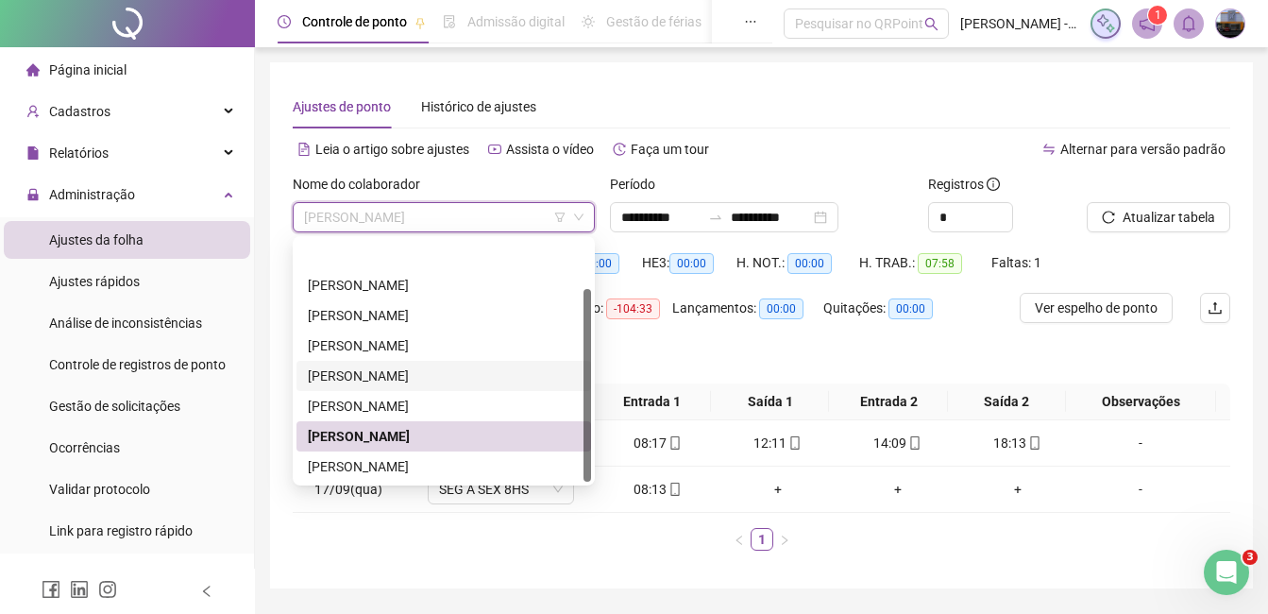
scroll to position [60, 0]
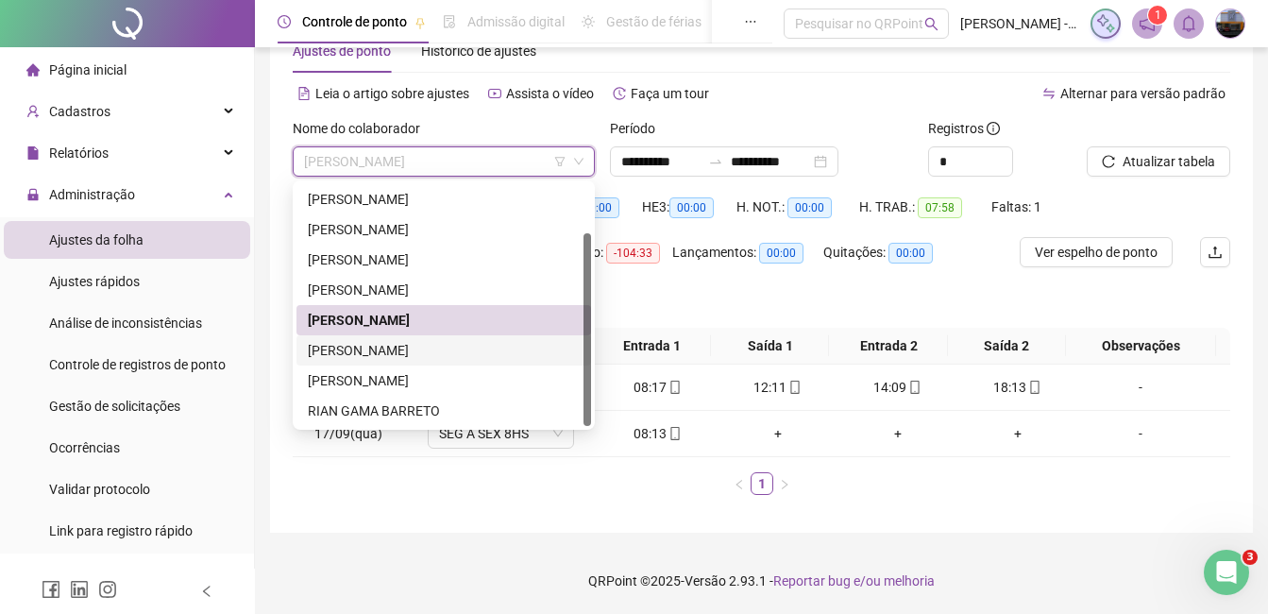
click at [409, 348] on div "[PERSON_NAME]" at bounding box center [444, 350] width 272 height 21
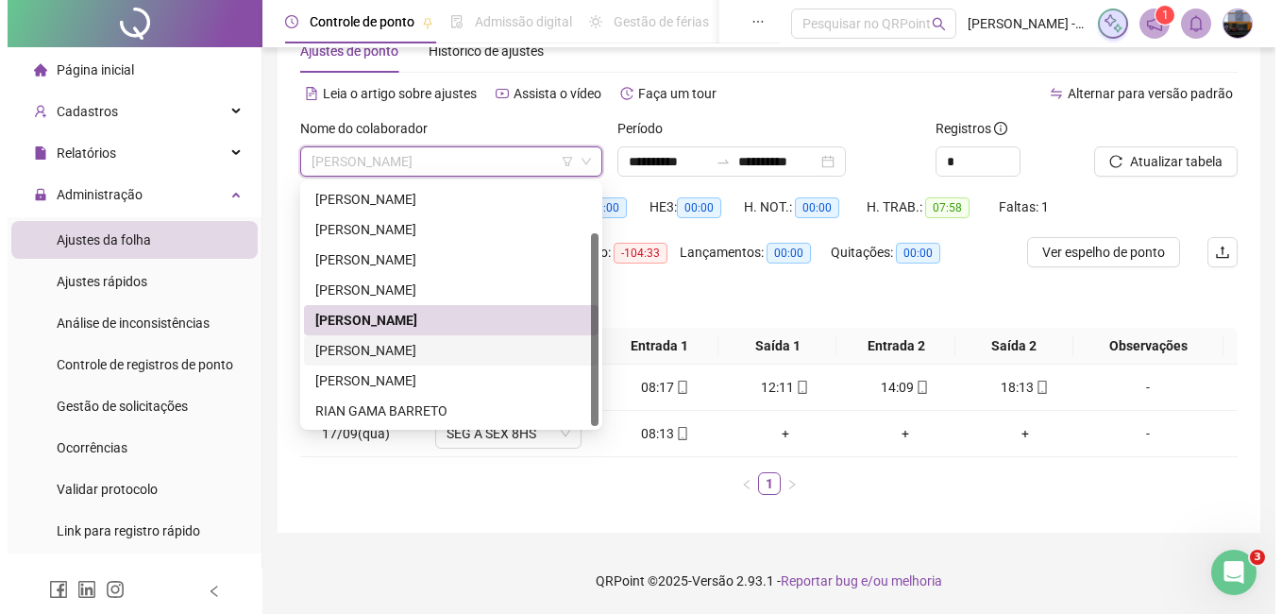
scroll to position [53, 0]
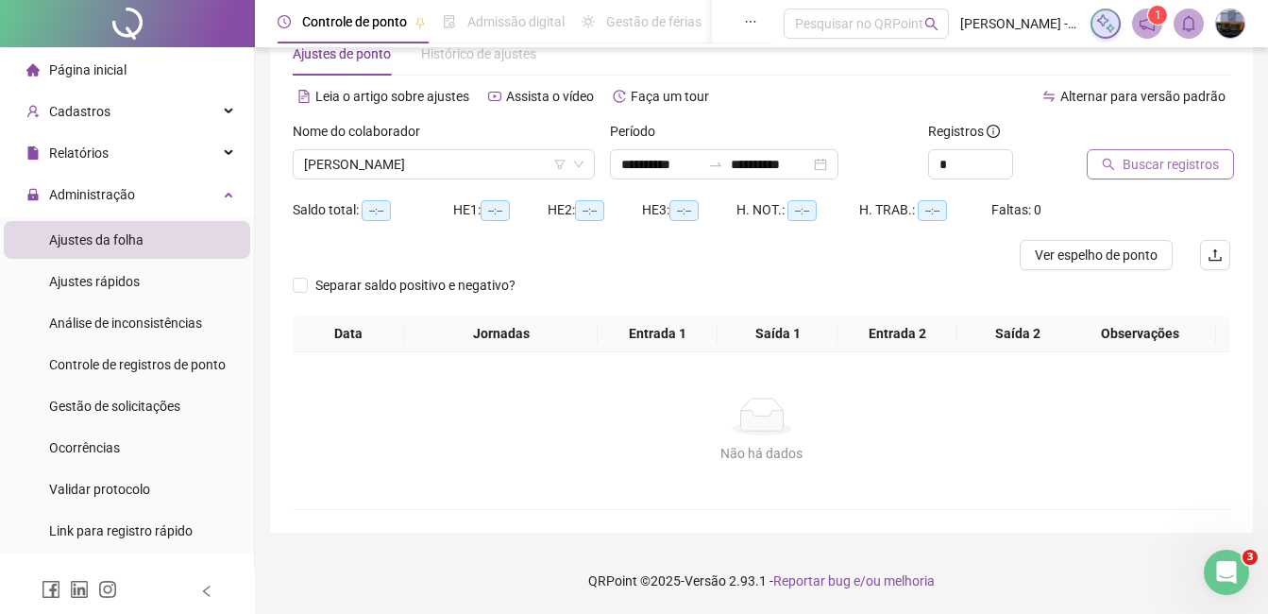
click at [1145, 164] on span "Buscar registros" at bounding box center [1171, 164] width 96 height 21
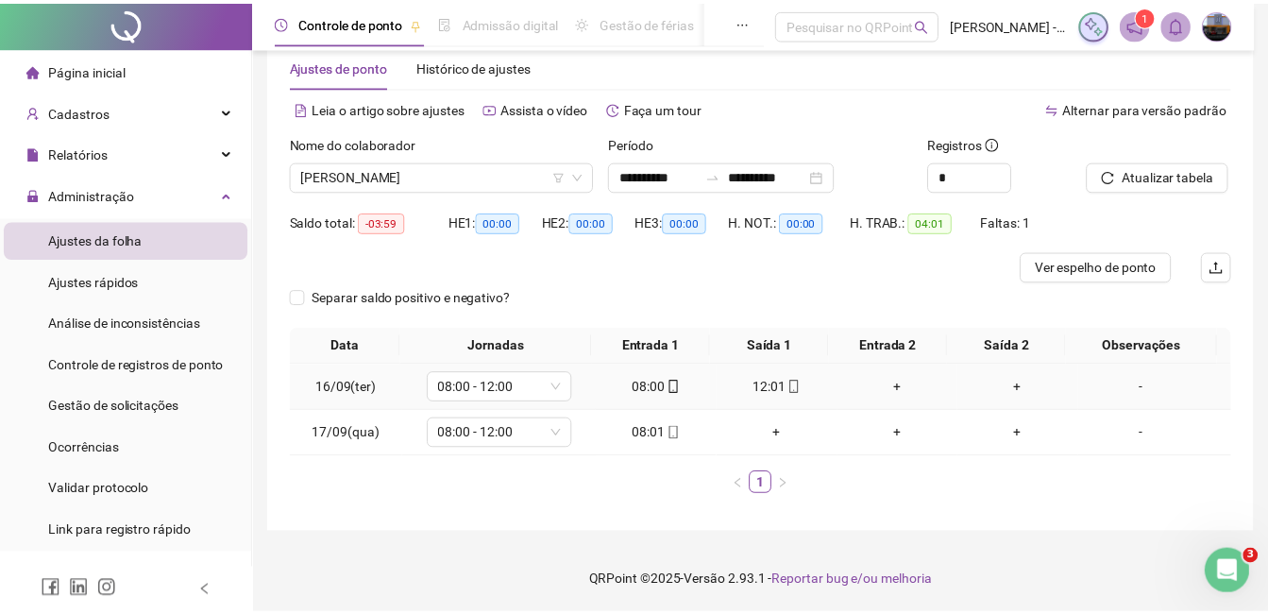
scroll to position [41, 0]
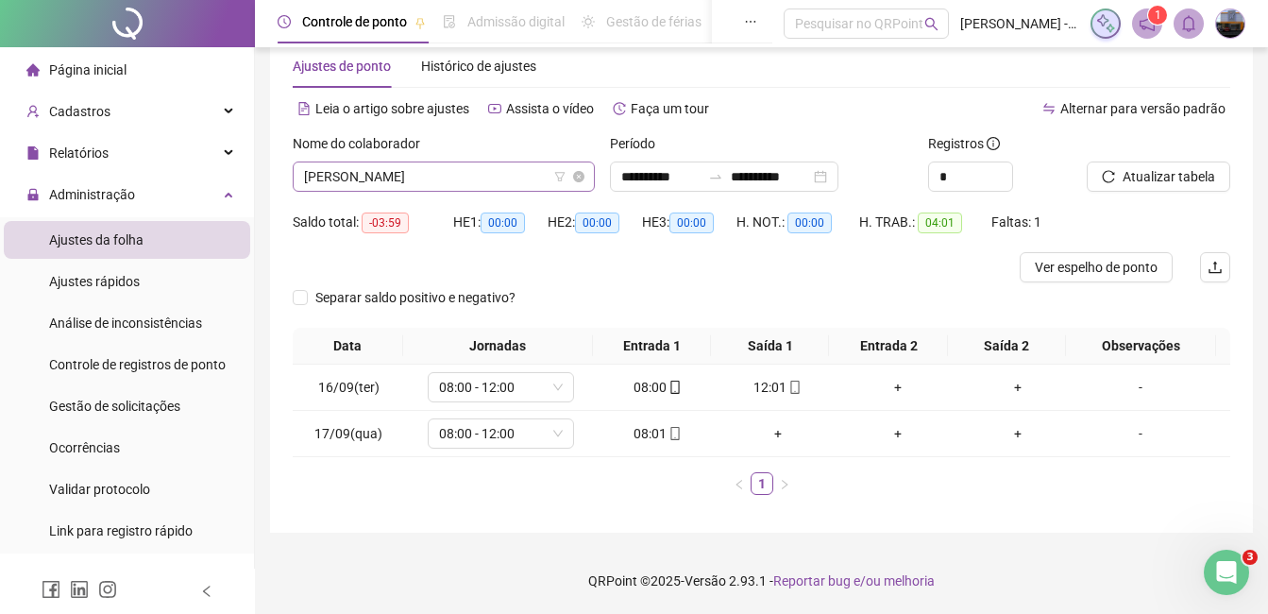
click at [456, 182] on span "[PERSON_NAME]" at bounding box center [444, 176] width 280 height 28
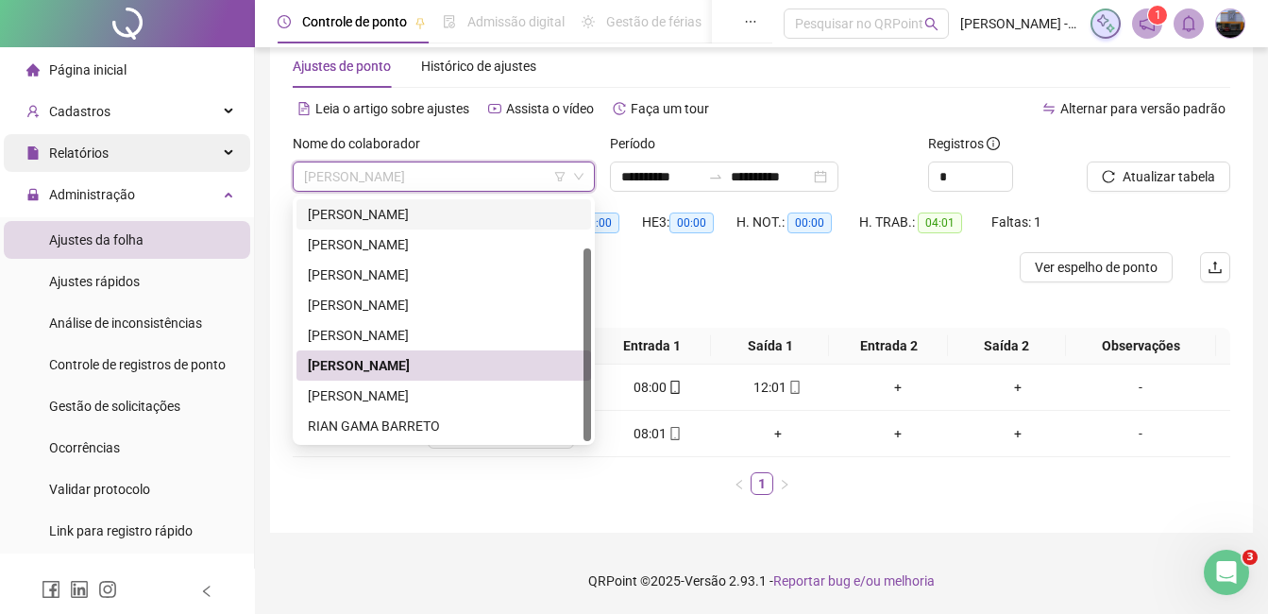
click at [132, 150] on div "Relatórios" at bounding box center [127, 153] width 246 height 38
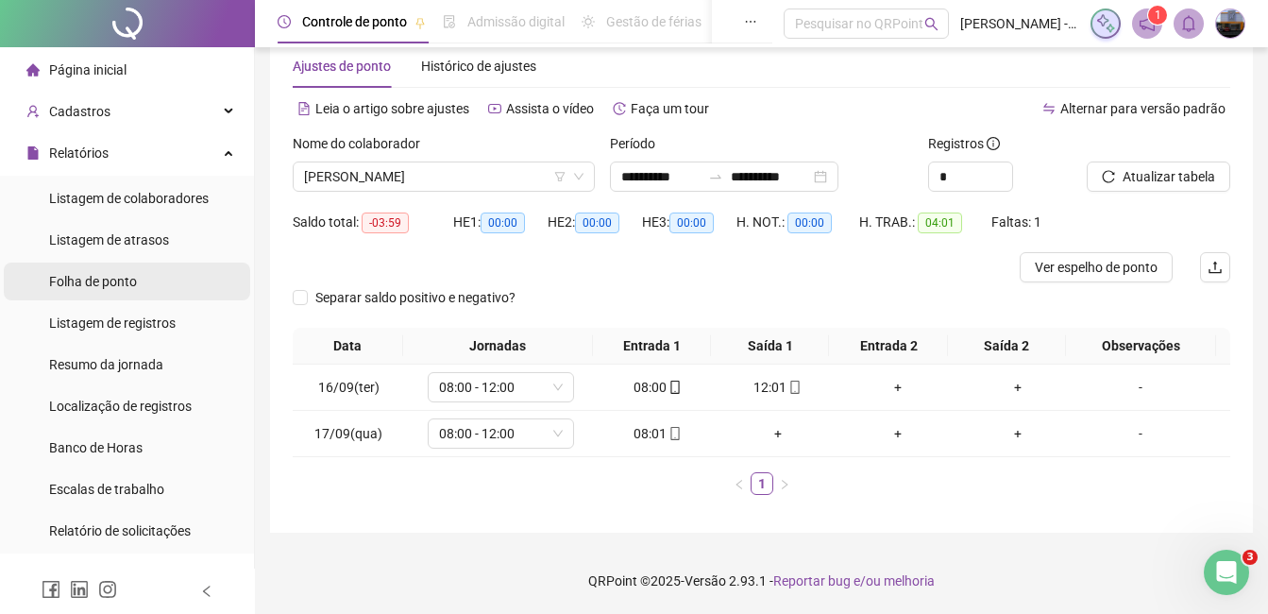
click at [95, 275] on span "Folha de ponto" at bounding box center [93, 281] width 88 height 15
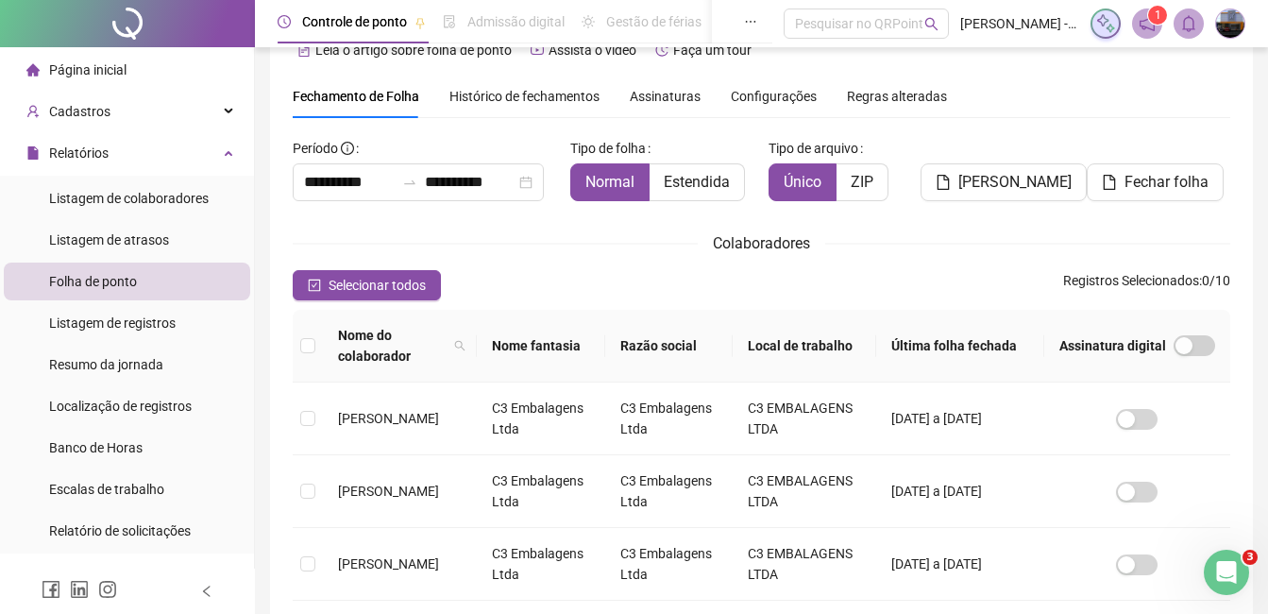
scroll to position [80, 0]
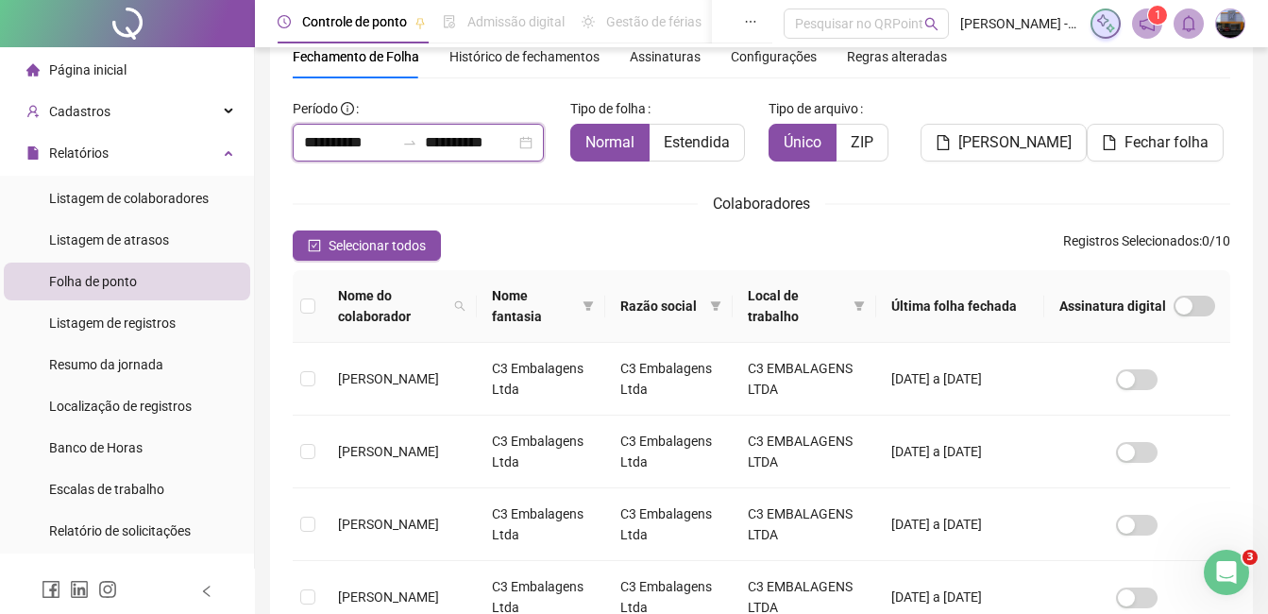
click at [315, 144] on input "**********" at bounding box center [349, 142] width 91 height 23
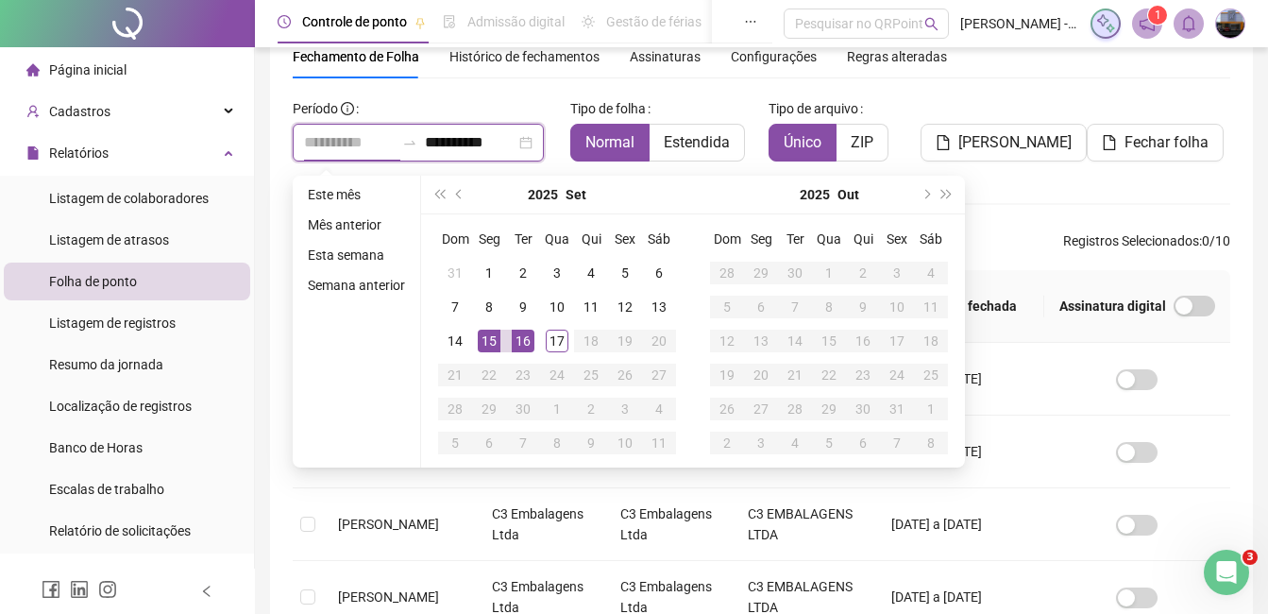
type input "**********"
click at [515, 339] on div "16" at bounding box center [523, 341] width 23 height 23
type input "**********"
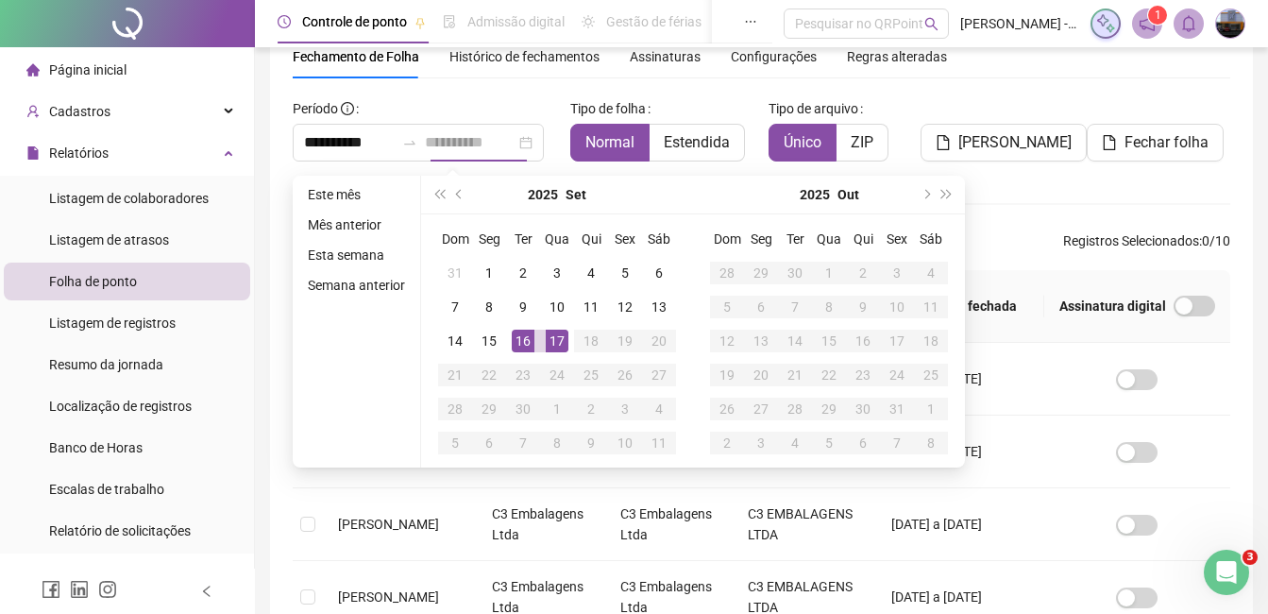
click at [554, 336] on div "17" at bounding box center [557, 341] width 23 height 23
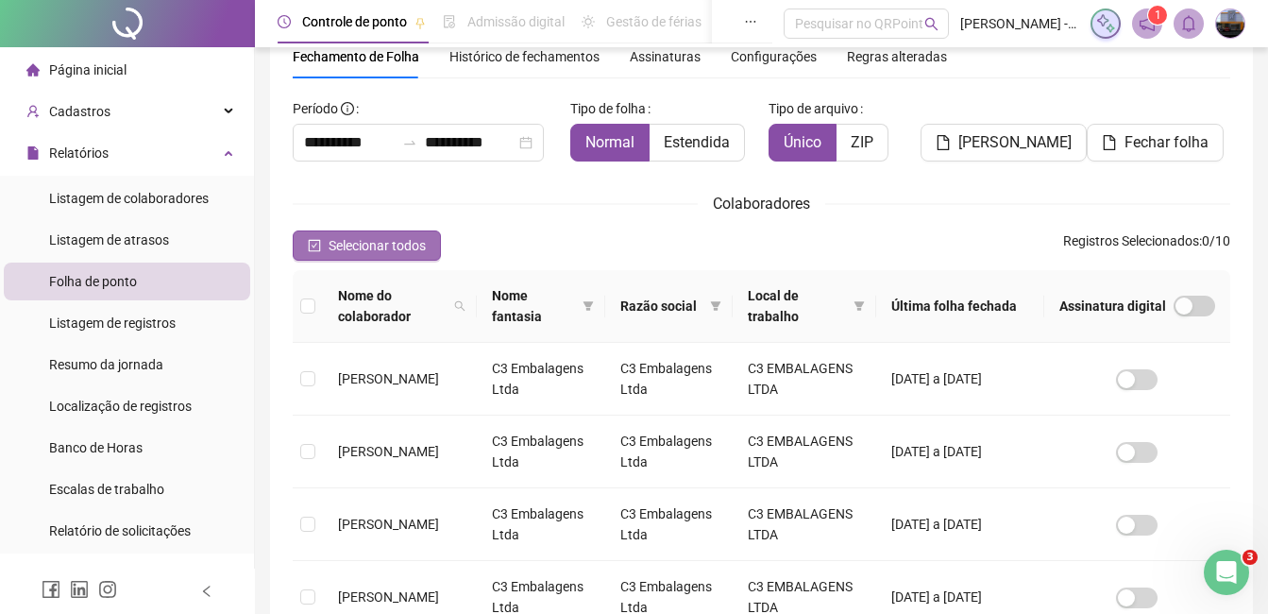
click at [405, 246] on span "Selecionar todos" at bounding box center [377, 245] width 97 height 21
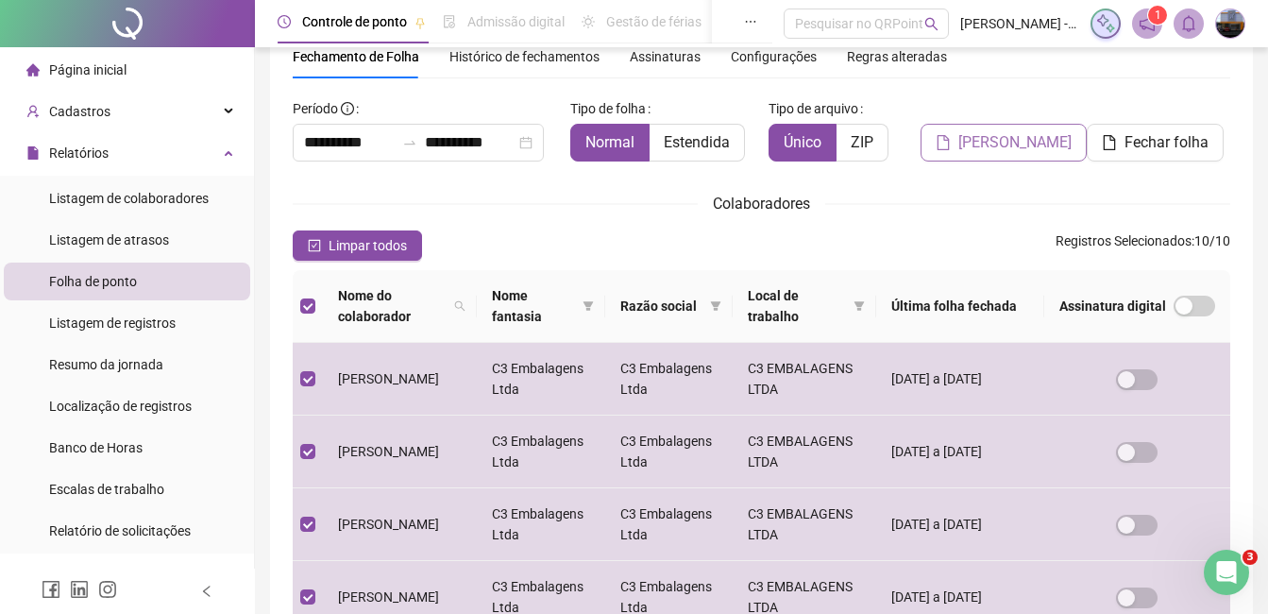
click at [1040, 149] on span "[PERSON_NAME]" at bounding box center [1014, 142] width 113 height 23
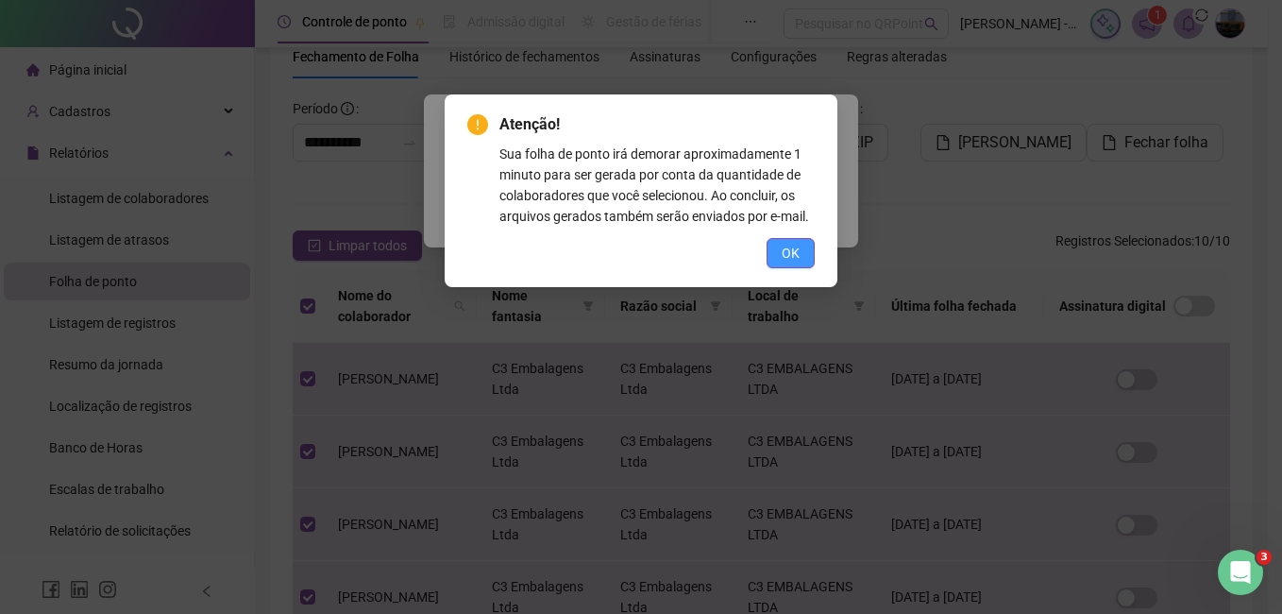
click at [802, 252] on button "OK" at bounding box center [791, 253] width 48 height 30
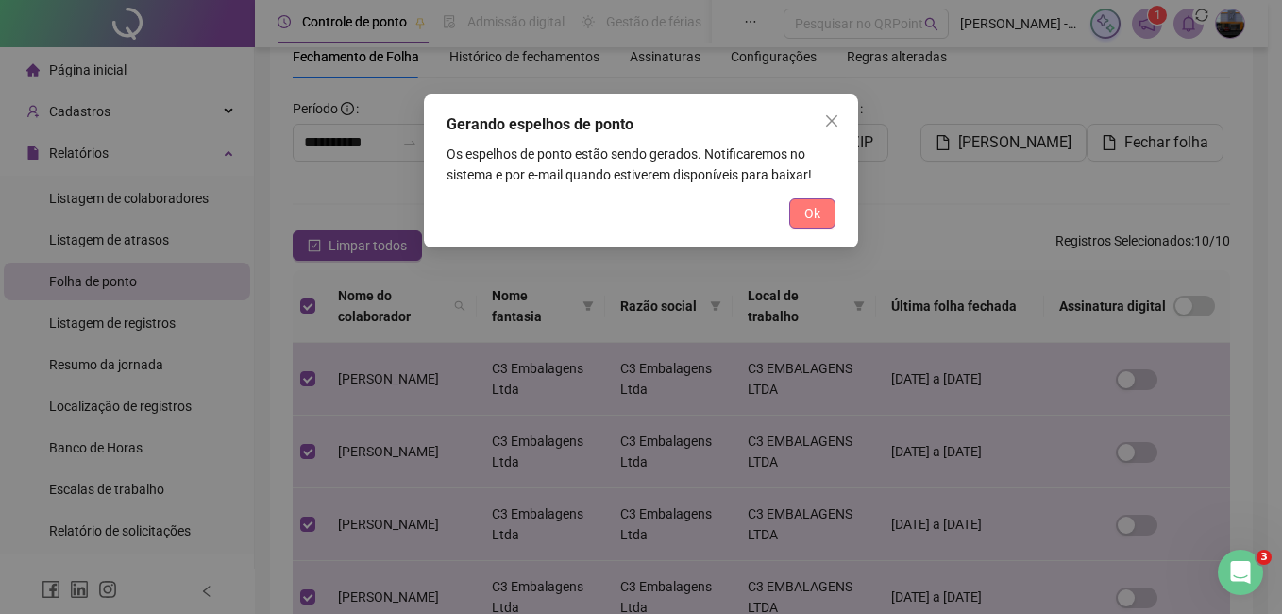
click at [807, 206] on span "Ok" at bounding box center [813, 213] width 16 height 21
